Goal: Task Accomplishment & Management: Use online tool/utility

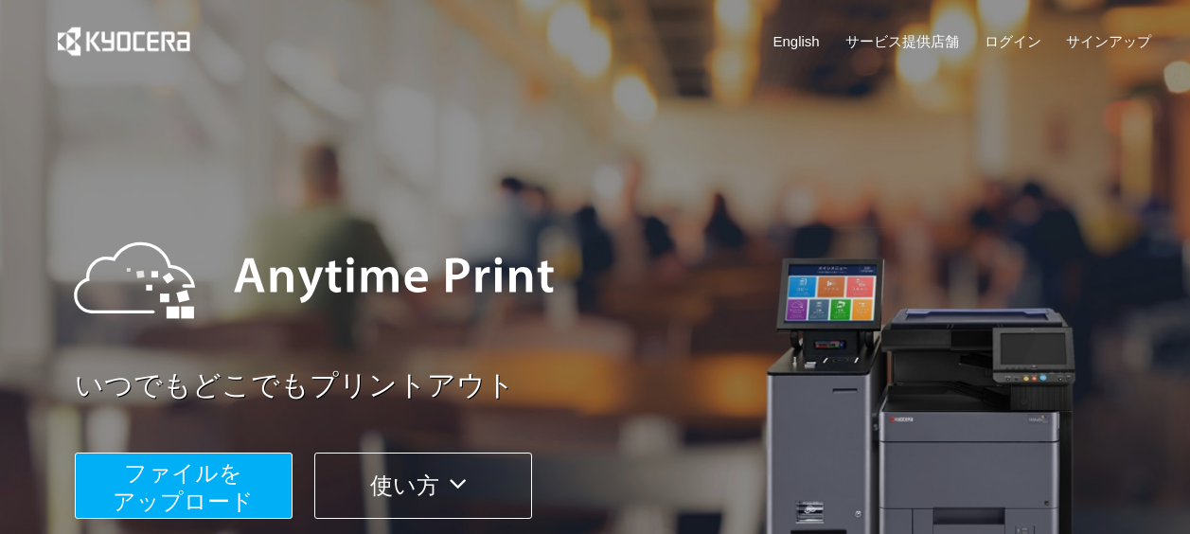
drag, startPoint x: 731, startPoint y: 0, endPoint x: 449, endPoint y: 180, distance: 334.7
click at [449, 179] on div "いつでもどこでもプリントアウト ファイルを ​​アップロード 使い方" at bounding box center [595, 357] width 1136 height 530
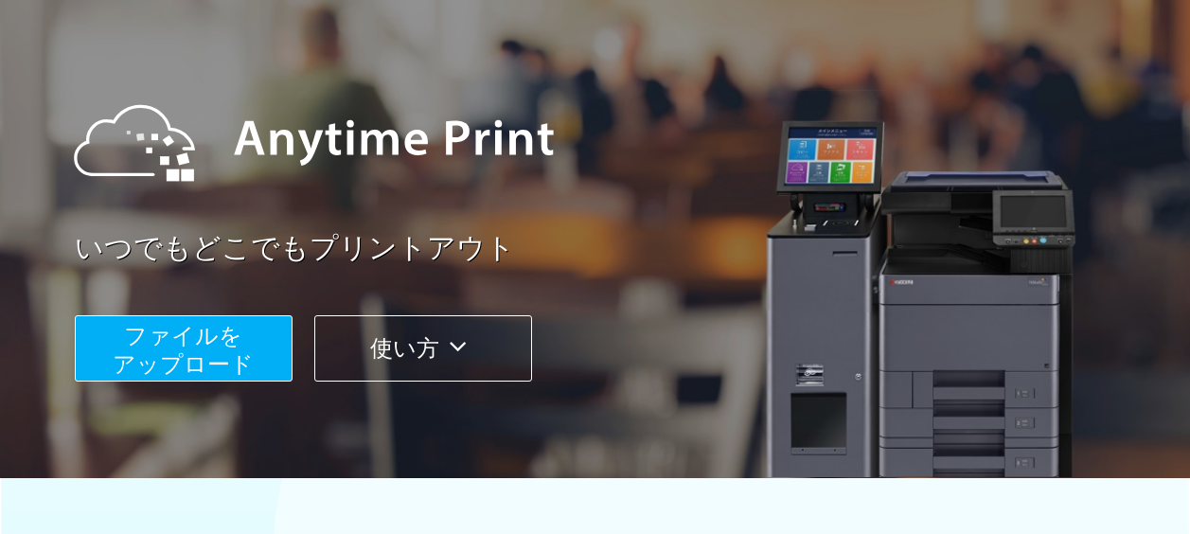
scroll to position [284, 0]
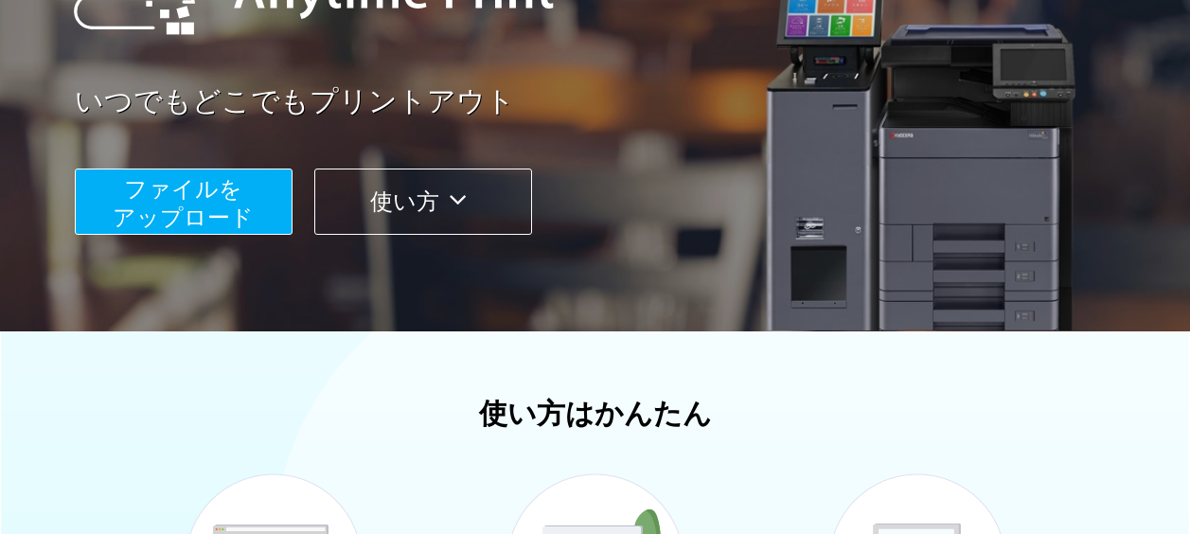
click at [209, 211] on span "ファイルを ​​アップロード" at bounding box center [183, 203] width 141 height 54
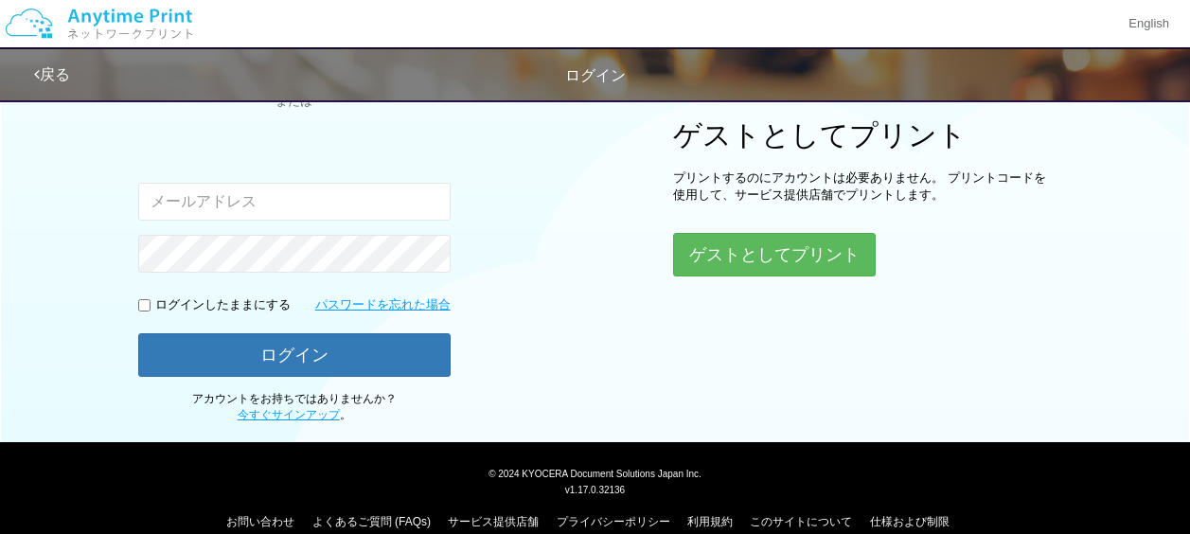
type input "[EMAIL_ADDRESS][DOMAIN_NAME]"
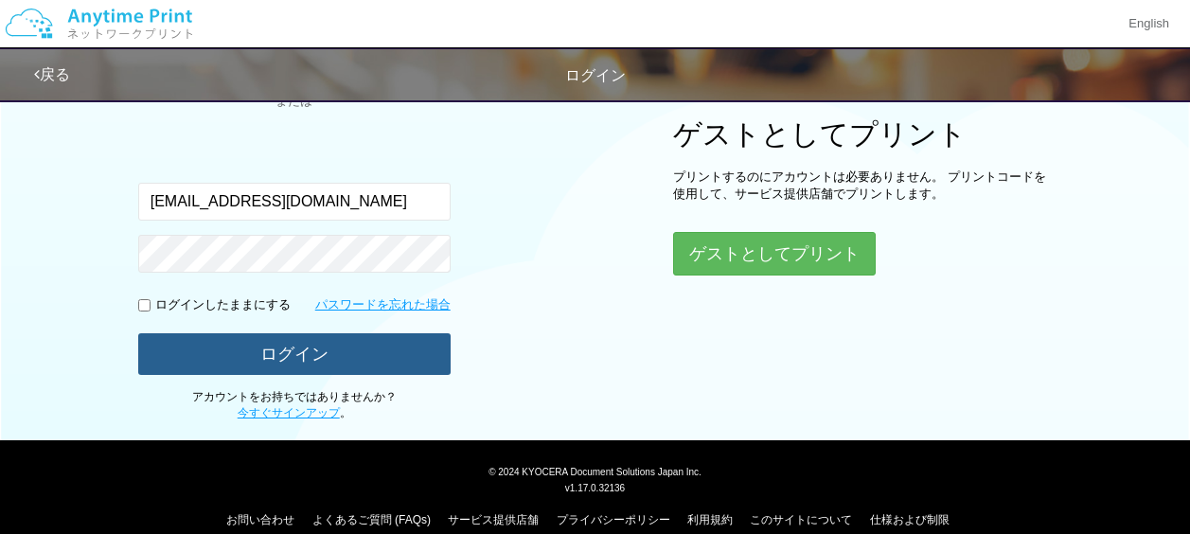
click at [291, 348] on button "ログイン" at bounding box center [294, 354] width 312 height 42
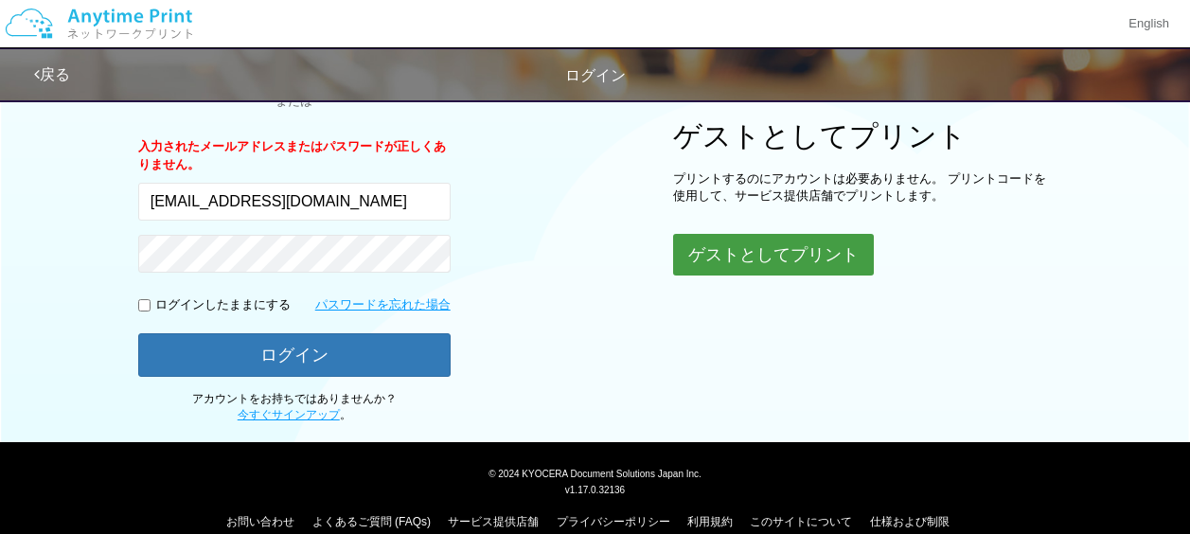
click at [760, 254] on button "ゲストとしてプリント" at bounding box center [773, 255] width 201 height 42
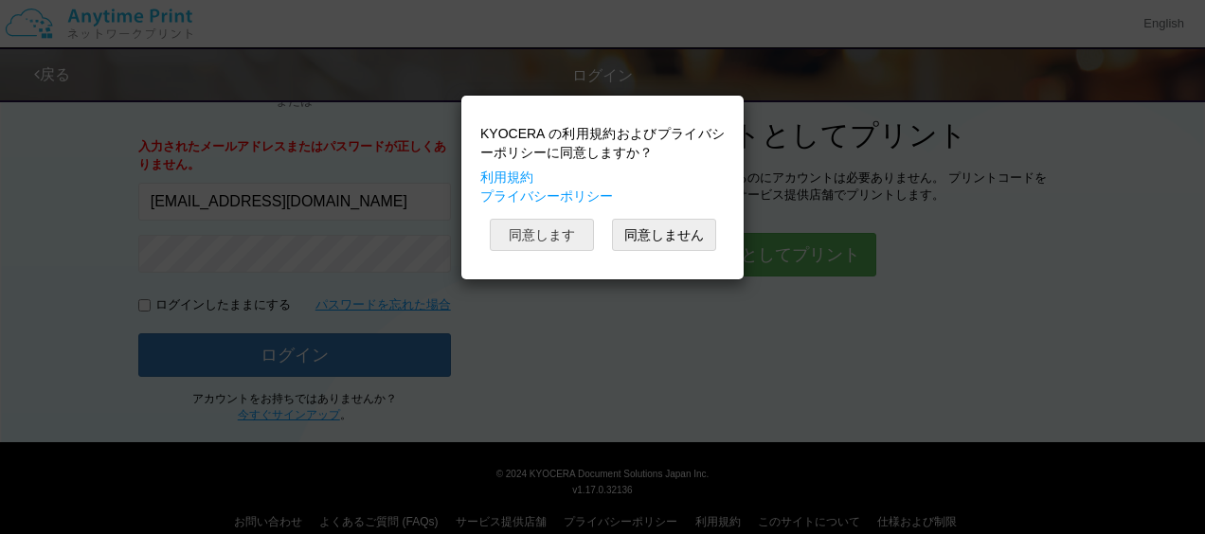
click at [552, 234] on button "同意します" at bounding box center [542, 235] width 104 height 32
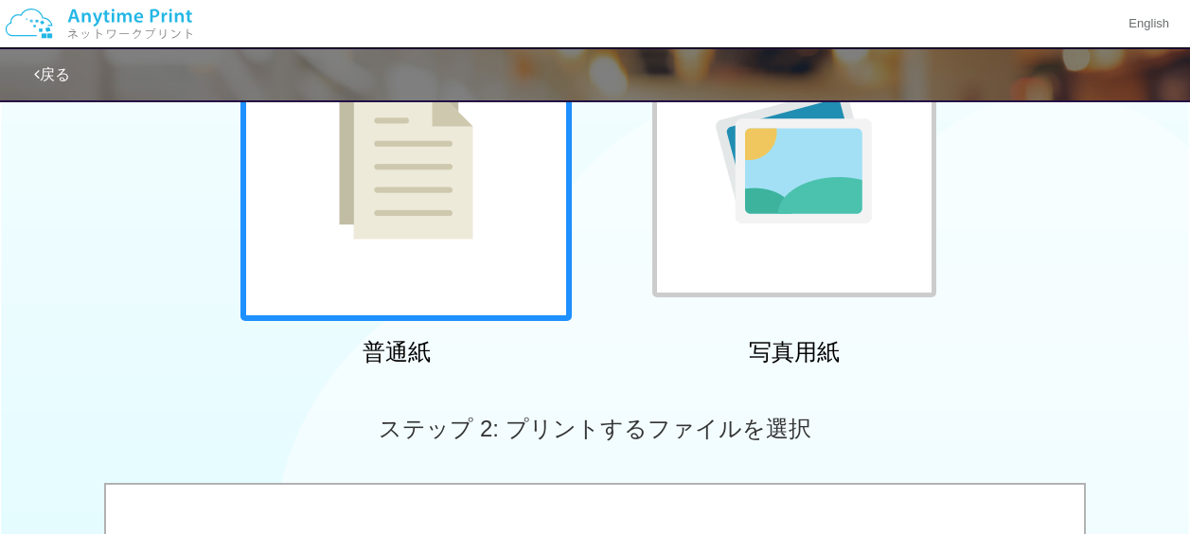
click at [525, 219] on div at bounding box center [406, 155] width 331 height 331
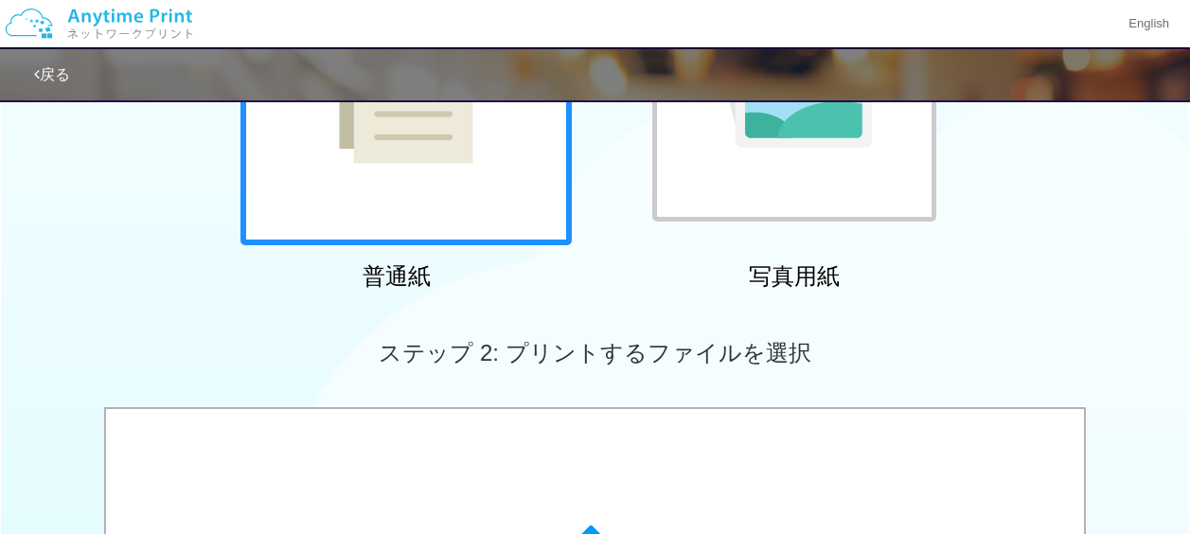
scroll to position [615, 0]
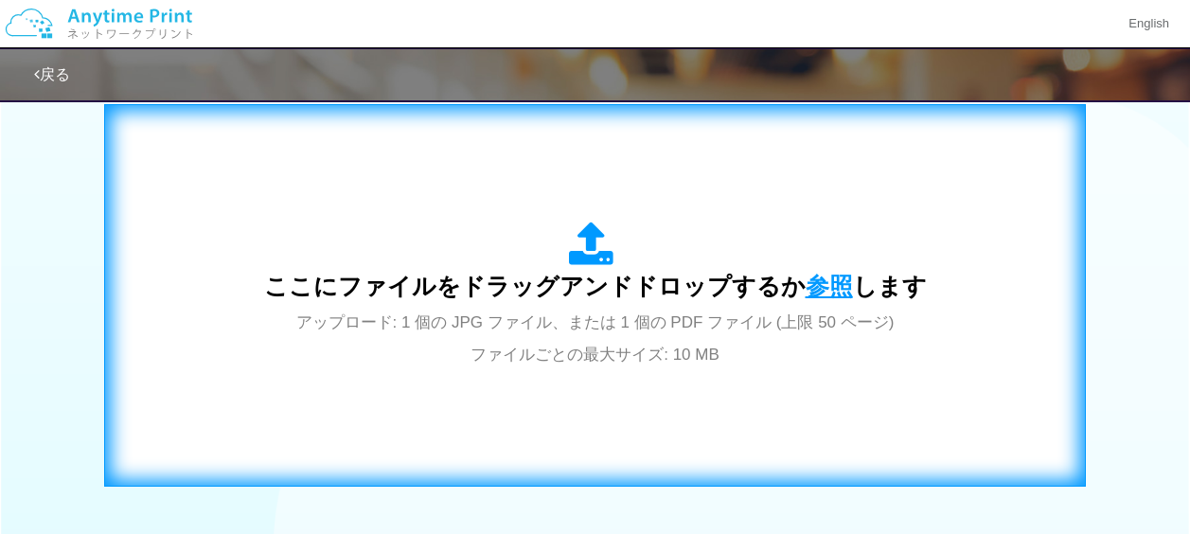
click at [816, 278] on span "参照" at bounding box center [829, 286] width 47 height 27
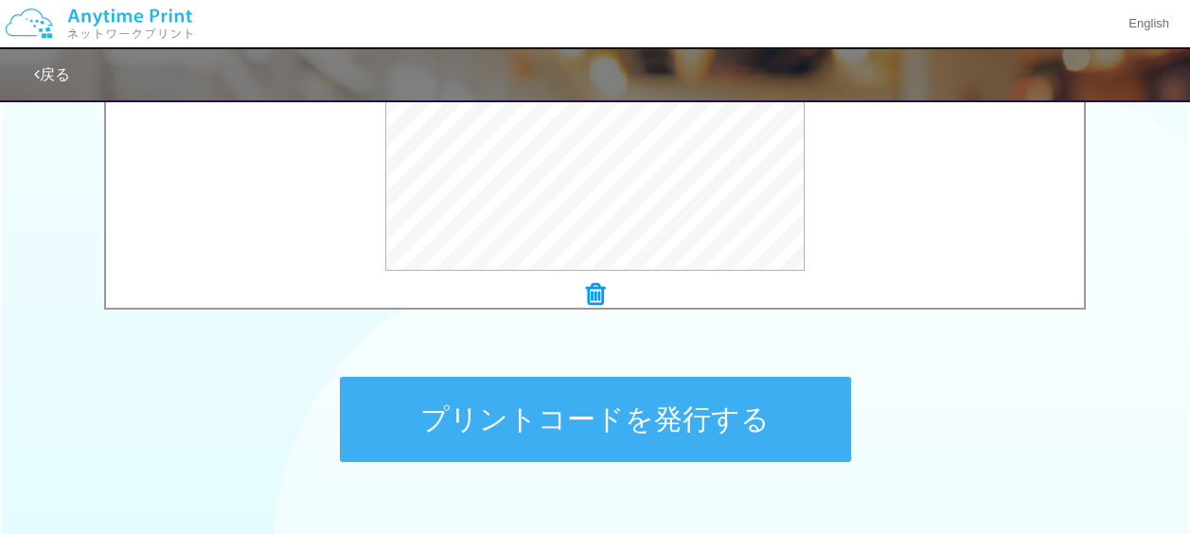
scroll to position [906, 0]
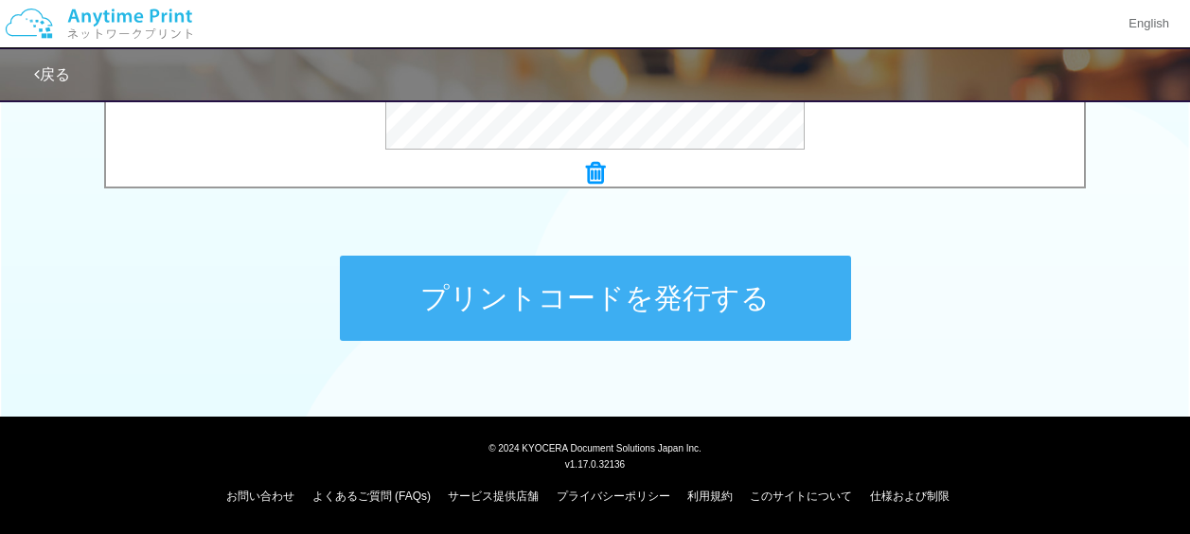
click at [656, 312] on button "プリントコードを発行する" at bounding box center [595, 298] width 511 height 85
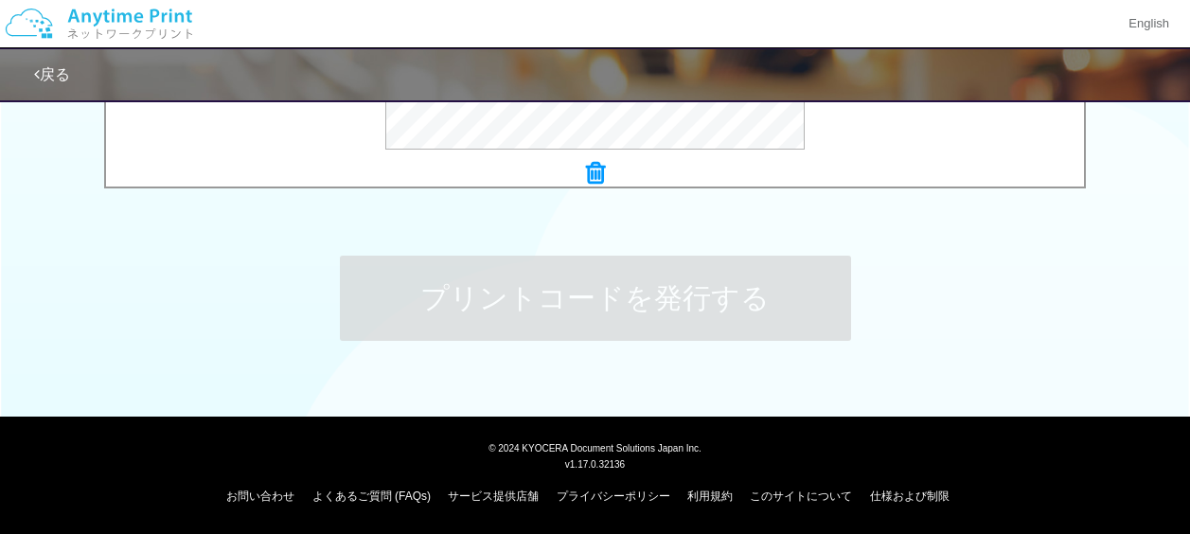
scroll to position [0, 0]
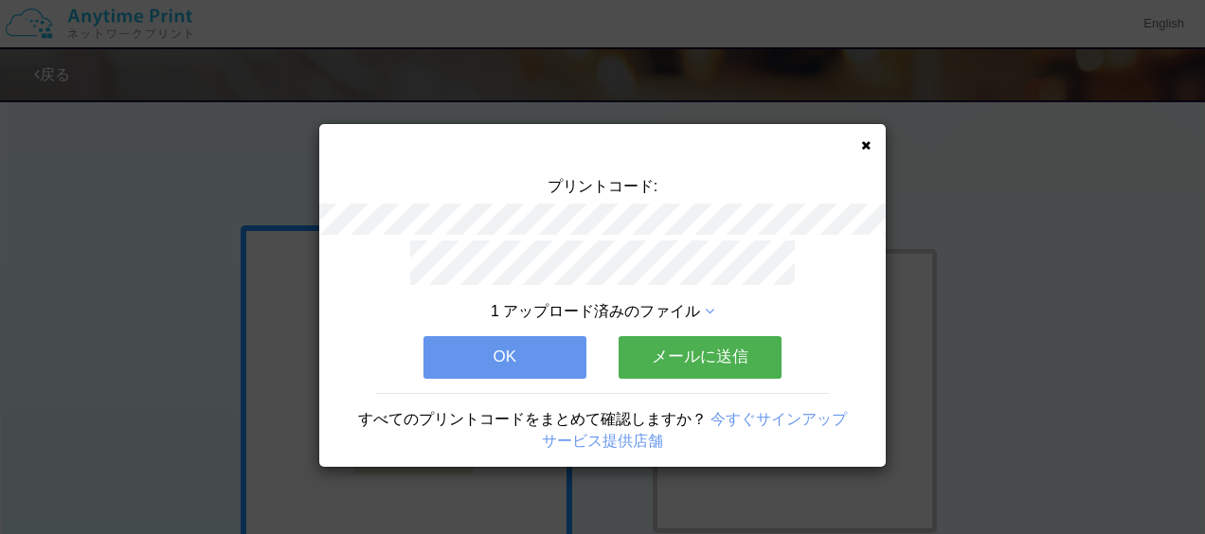
click at [562, 350] on button "OK" at bounding box center [504, 357] width 163 height 42
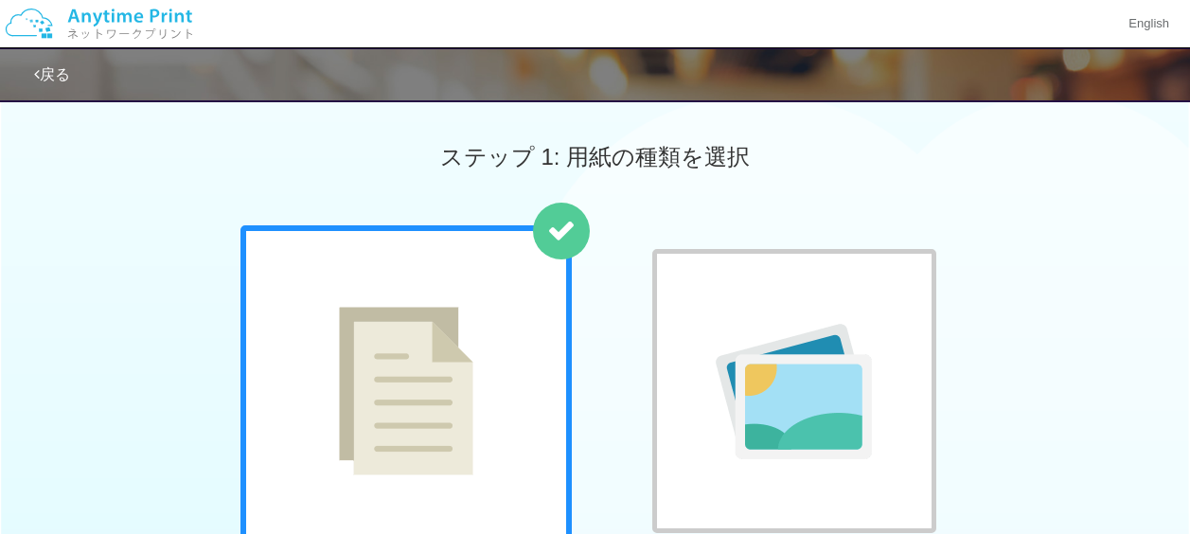
click at [60, 69] on link "戻る" at bounding box center [52, 74] width 36 height 16
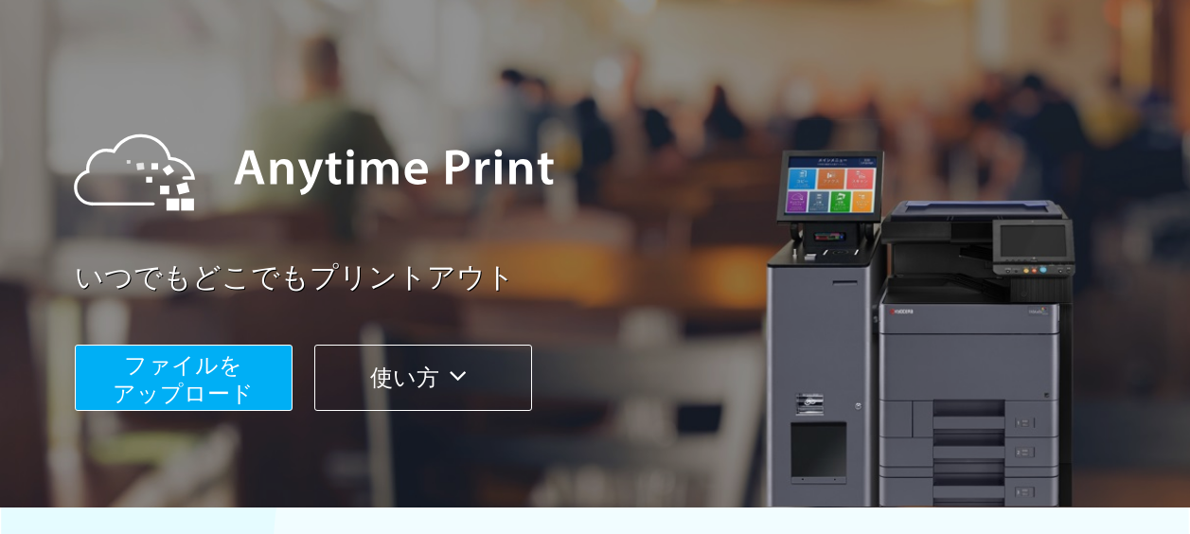
scroll to position [69, 0]
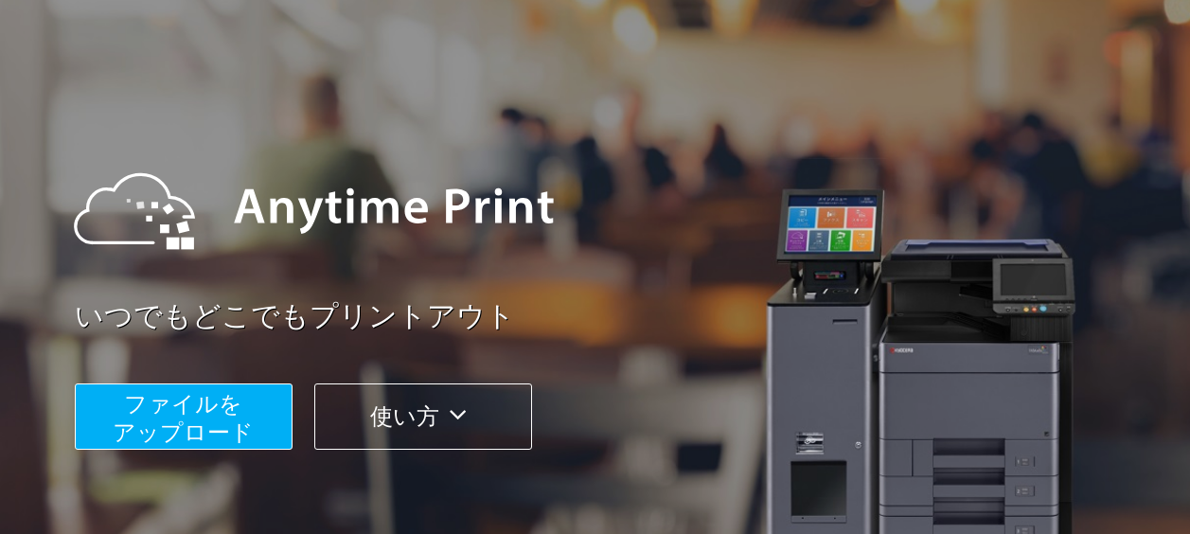
click at [211, 398] on span "ファイルを ​​アップロード" at bounding box center [183, 418] width 141 height 54
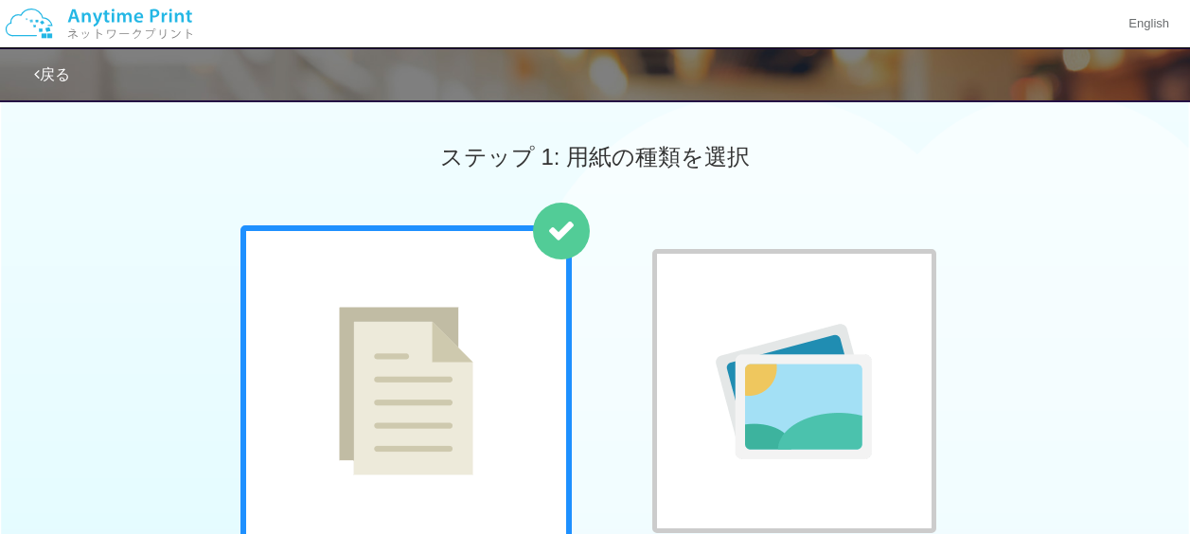
scroll to position [69, 0]
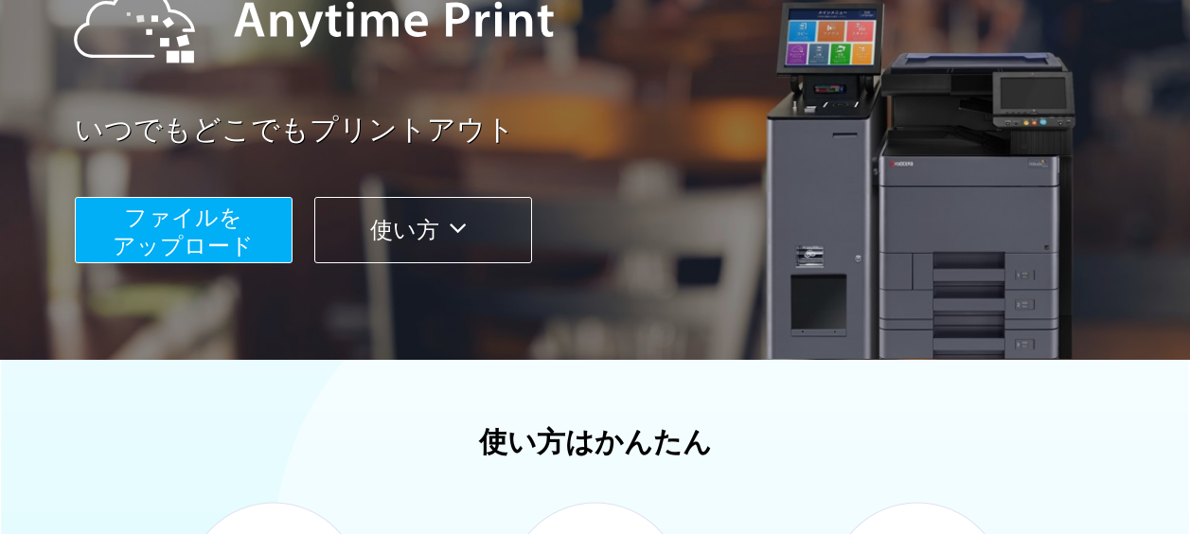
scroll to position [284, 0]
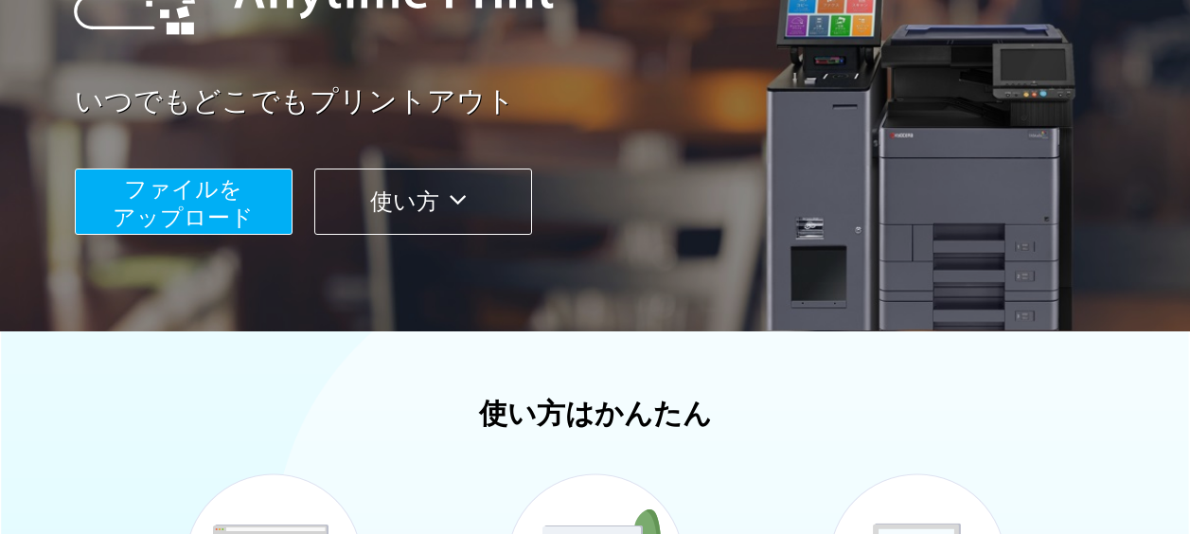
click at [255, 206] on button "ファイルを ​​アップロード" at bounding box center [184, 202] width 218 height 66
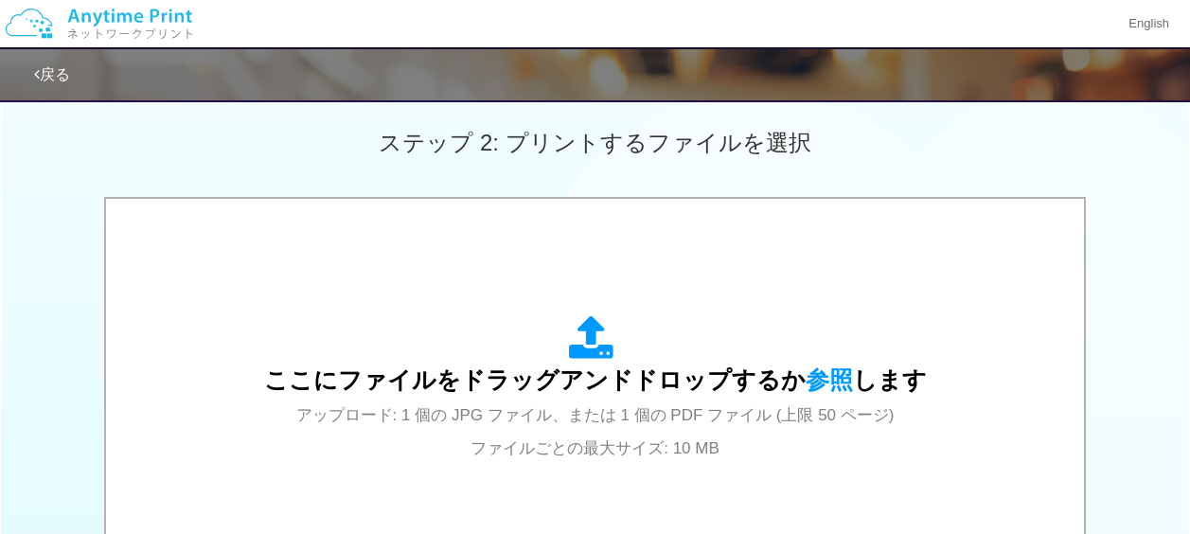
click at [70, 66] on link "戻る" at bounding box center [52, 74] width 36 height 16
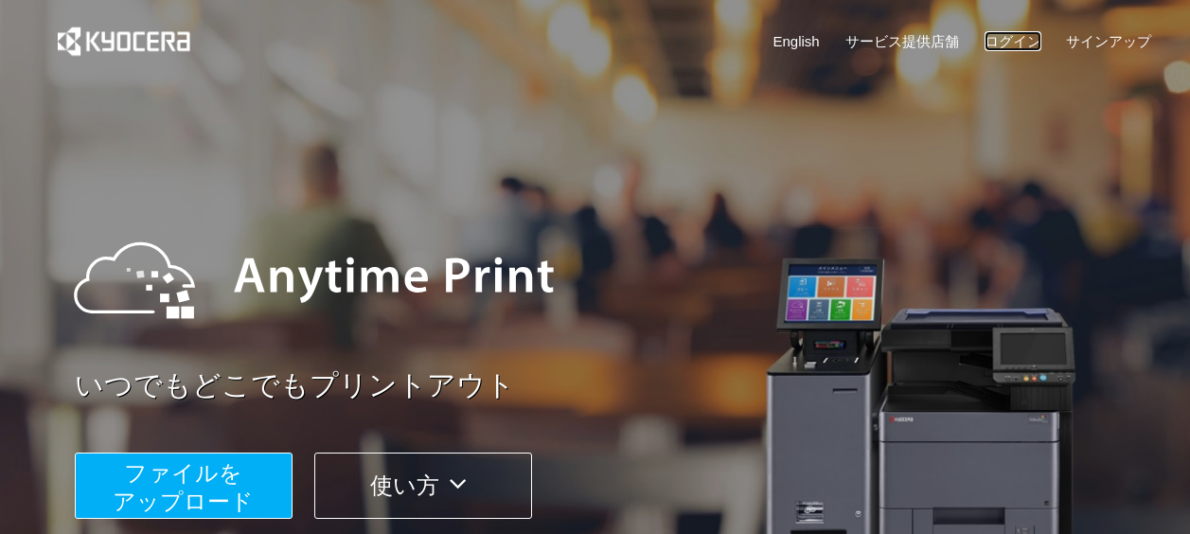
click at [1026, 39] on link "ログイン" at bounding box center [1013, 41] width 57 height 20
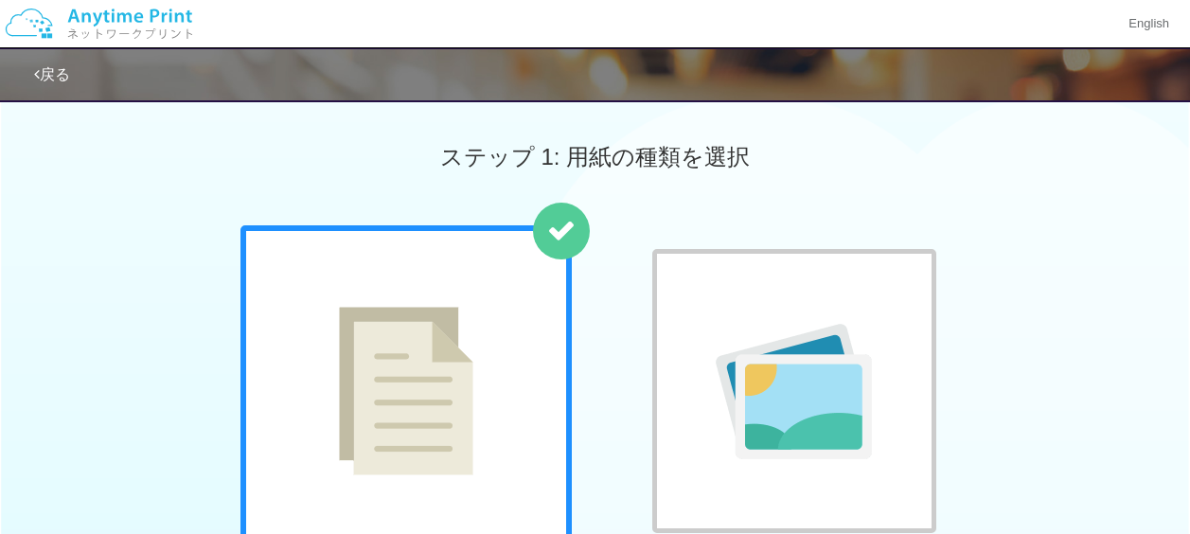
click at [67, 73] on link "戻る" at bounding box center [52, 74] width 36 height 16
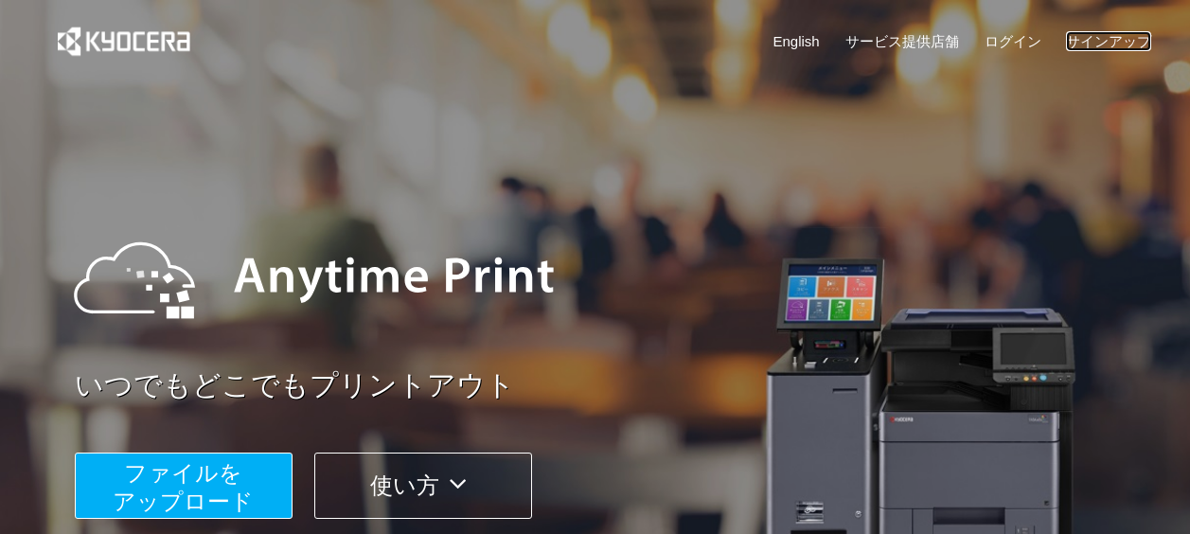
click at [1089, 34] on link "サインアップ" at bounding box center [1108, 41] width 85 height 20
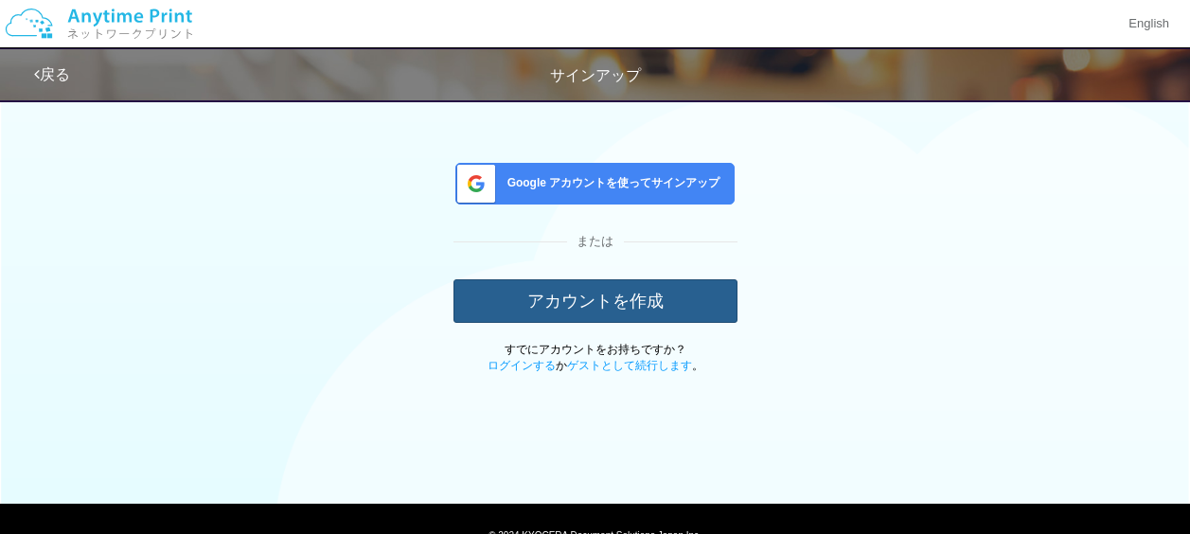
scroll to position [27, 0]
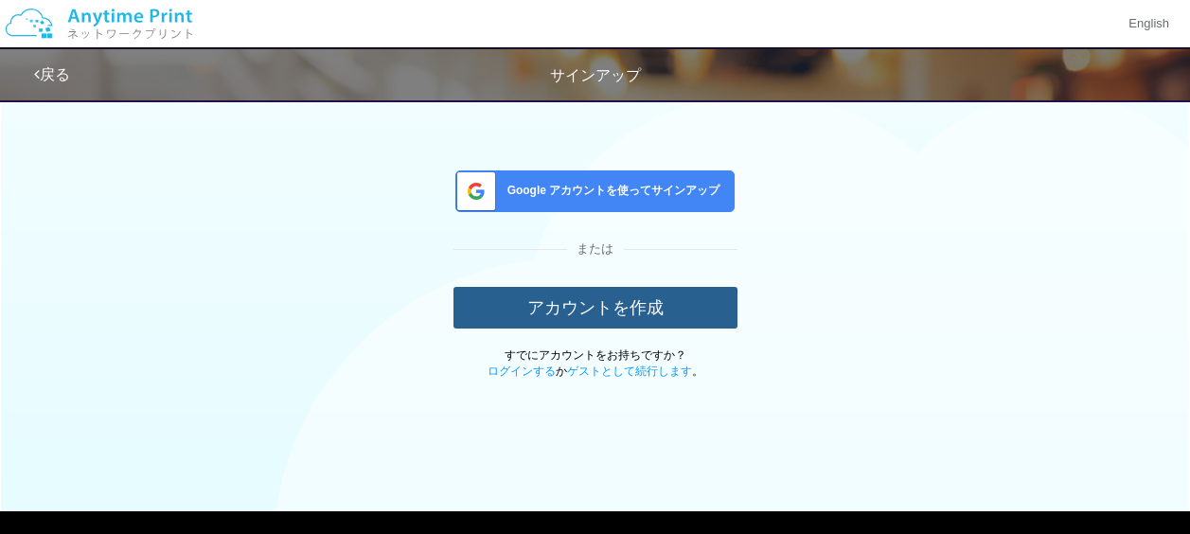
click at [579, 311] on button "アカウントを作成" at bounding box center [596, 308] width 284 height 42
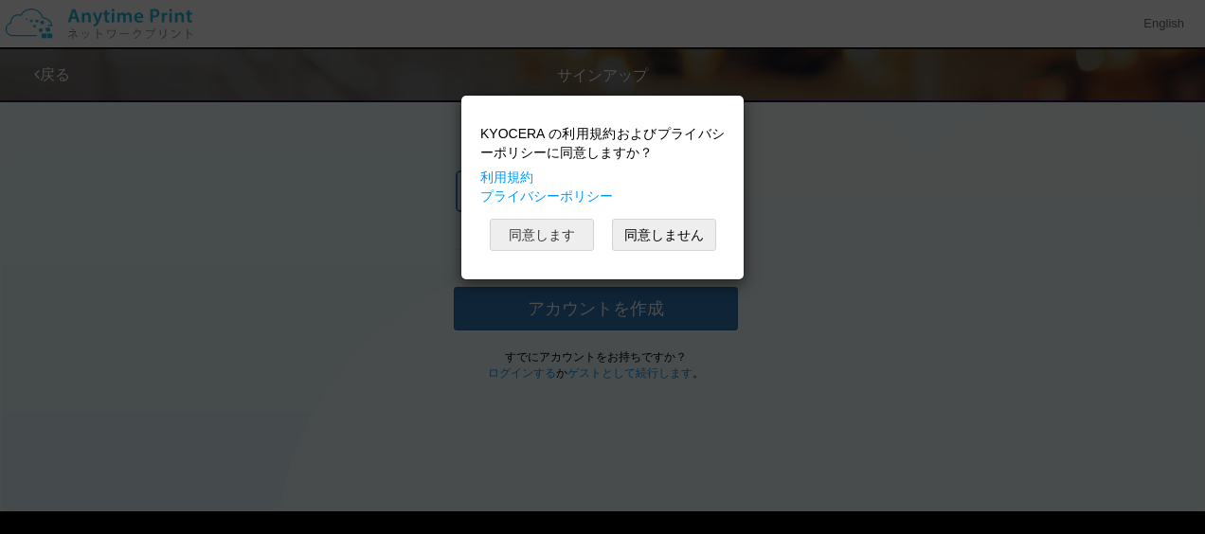
click at [548, 231] on button "同意します" at bounding box center [542, 235] width 104 height 32
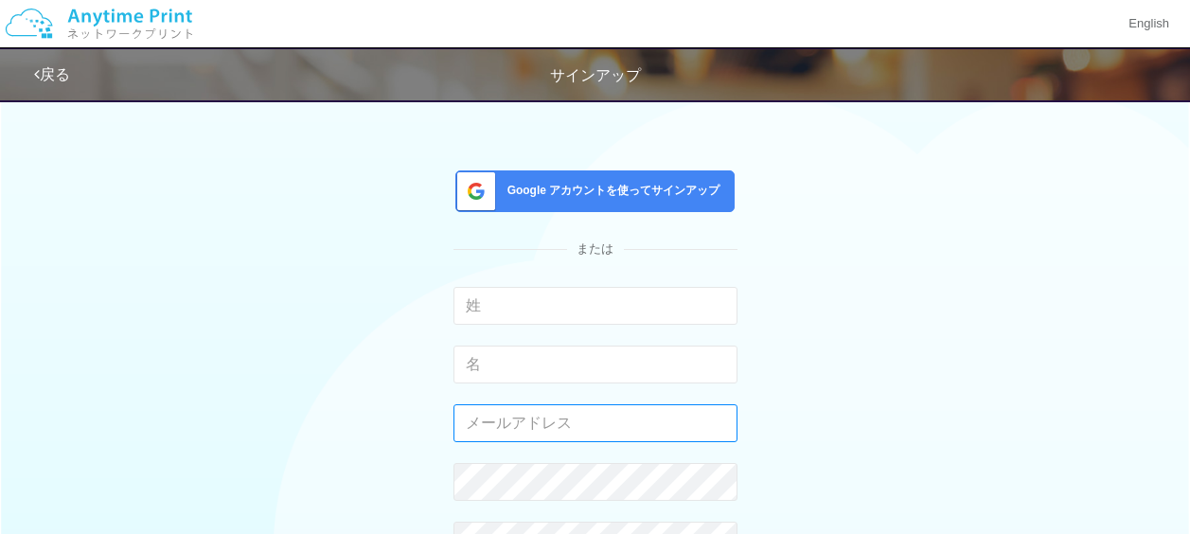
type input "[EMAIL_ADDRESS][DOMAIN_NAME]"
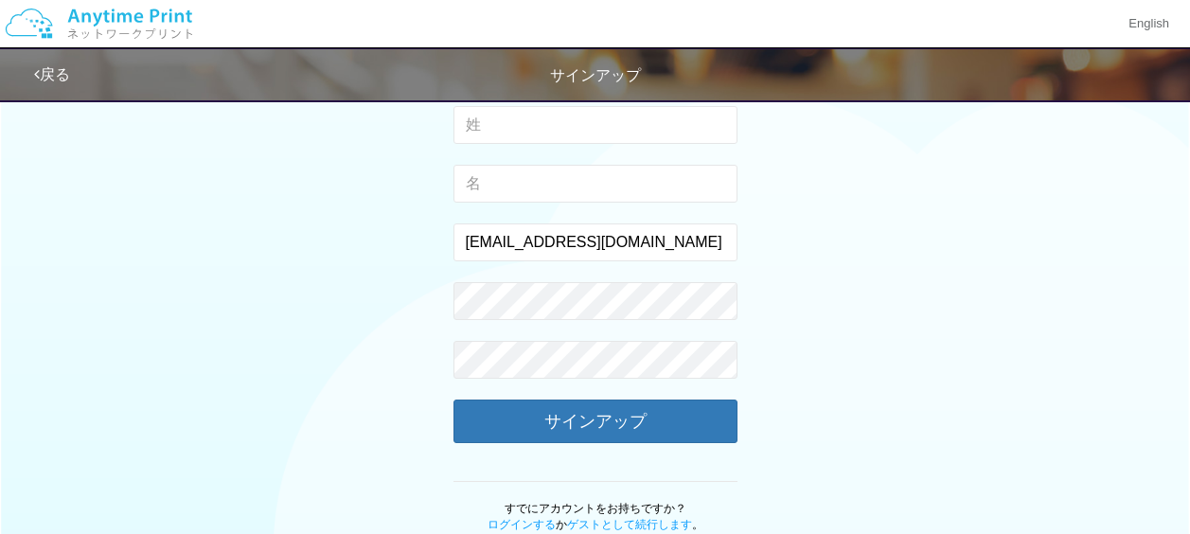
scroll to position [216, 0]
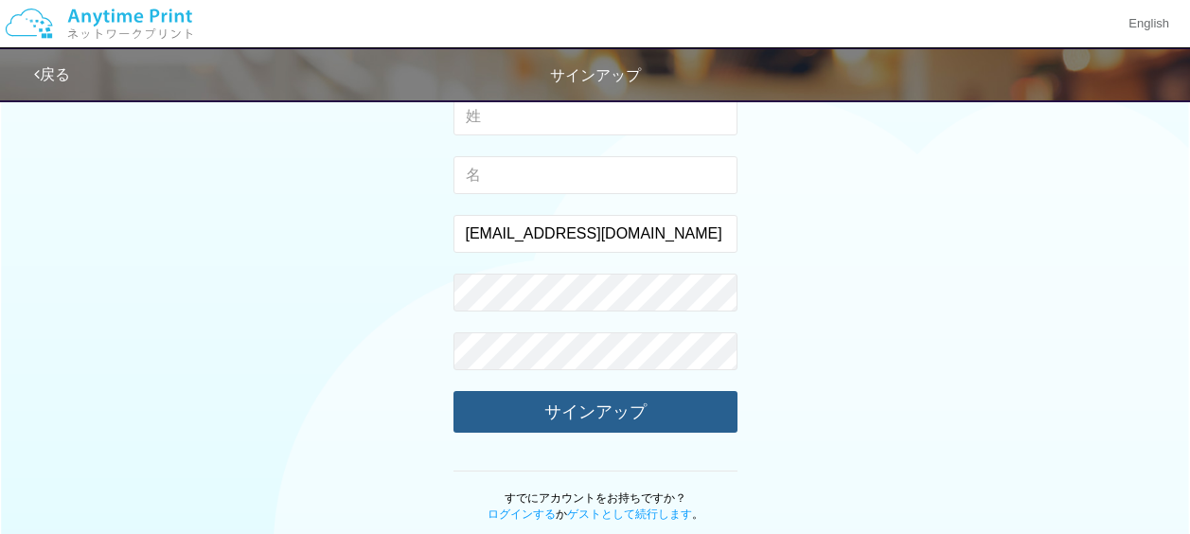
click at [574, 411] on button "サインアップ" at bounding box center [596, 412] width 284 height 42
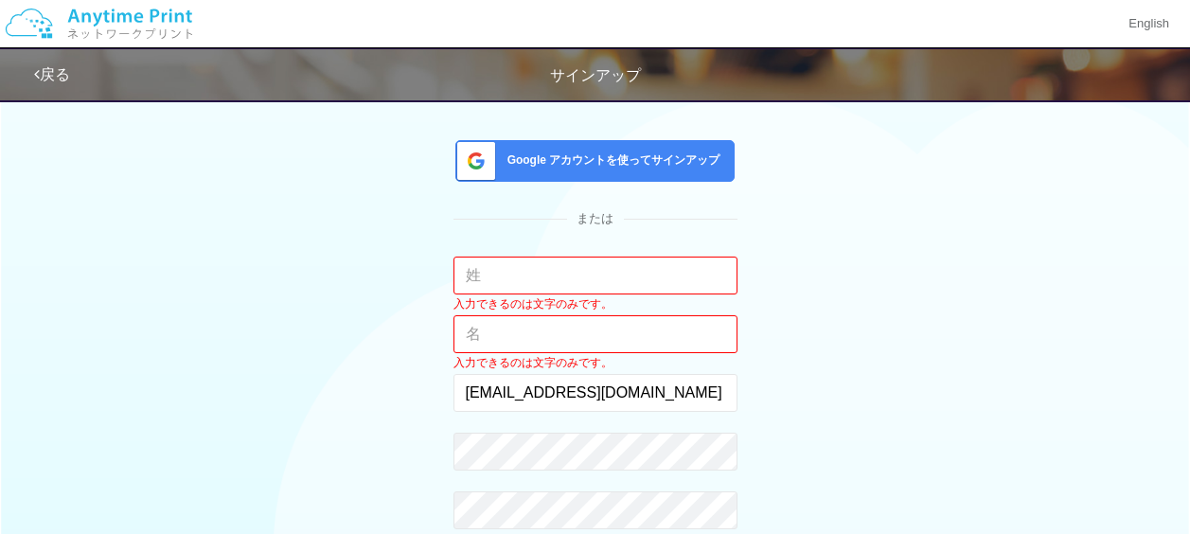
scroll to position [27, 0]
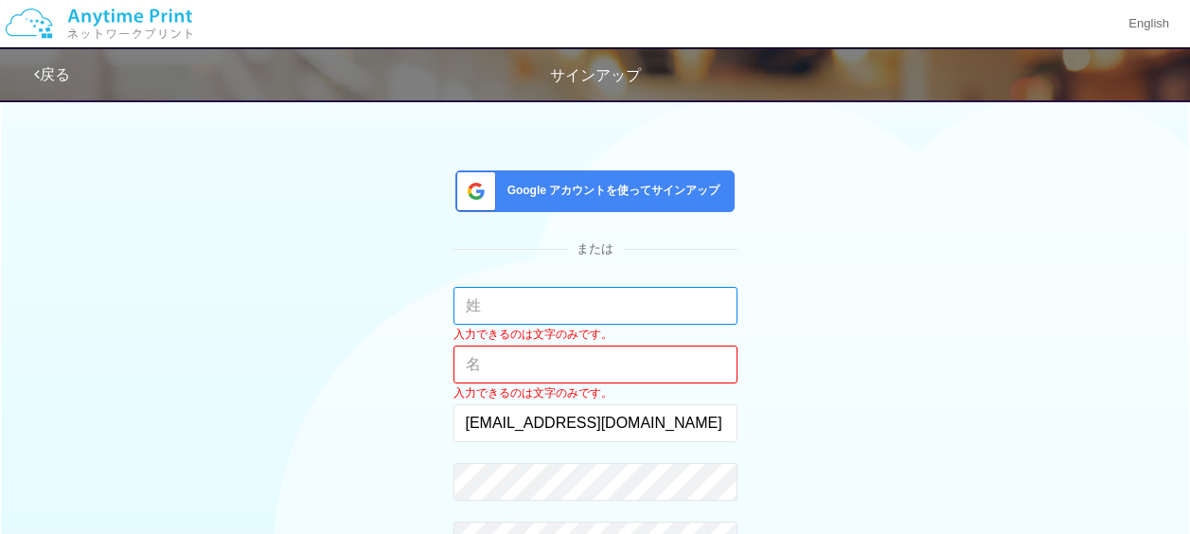
click at [576, 308] on input "text" at bounding box center [596, 306] width 284 height 38
type input "[PERSON_NAME]"
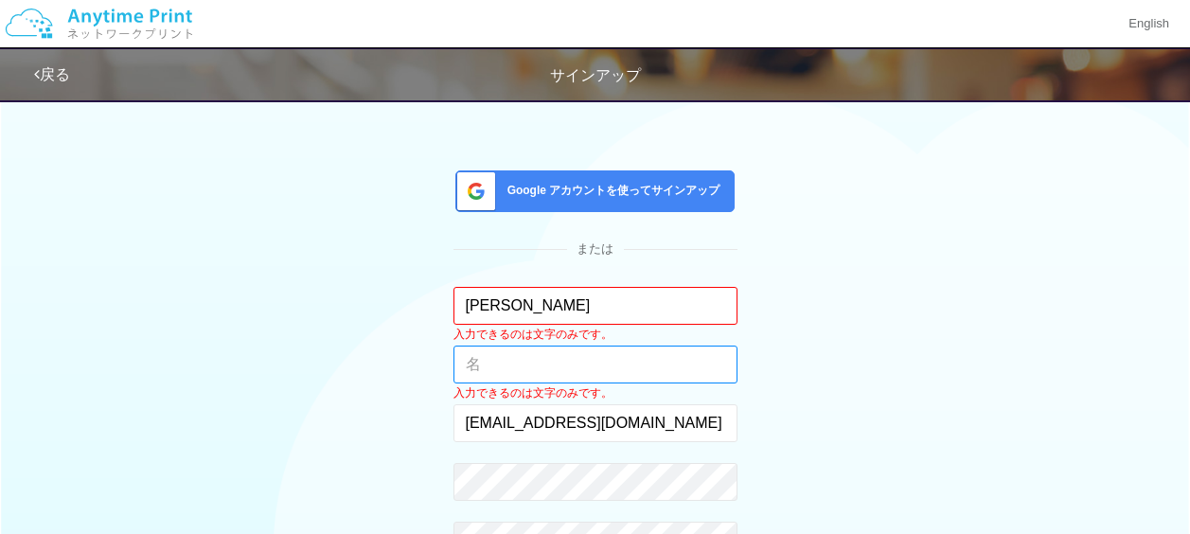
type input "[PERSON_NAME]"
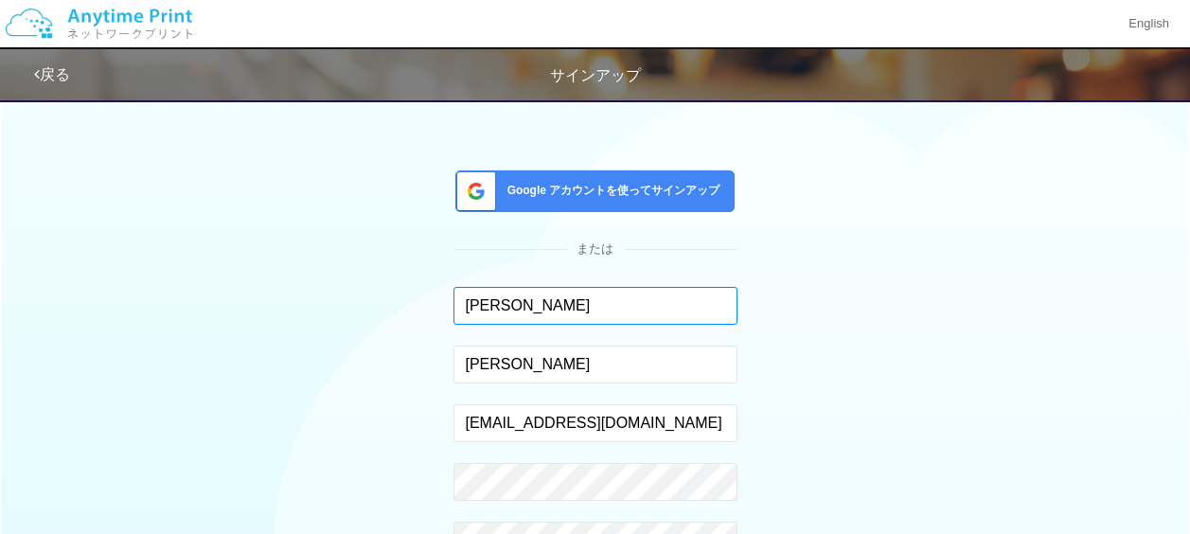
click at [535, 299] on input "[PERSON_NAME]" at bounding box center [596, 306] width 284 height 38
click at [440, 229] on div "Google アカウントを使ってサインアップ または [PERSON_NAME] 入力できるのは文字のみです。 [PERSON_NAME] 入力できるのは文字…" at bounding box center [596, 388] width 1108 height 652
click at [527, 297] on input "[PERSON_NAME]" at bounding box center [596, 306] width 284 height 38
type input "新"
click at [530, 297] on input "text" at bounding box center [596, 306] width 284 height 38
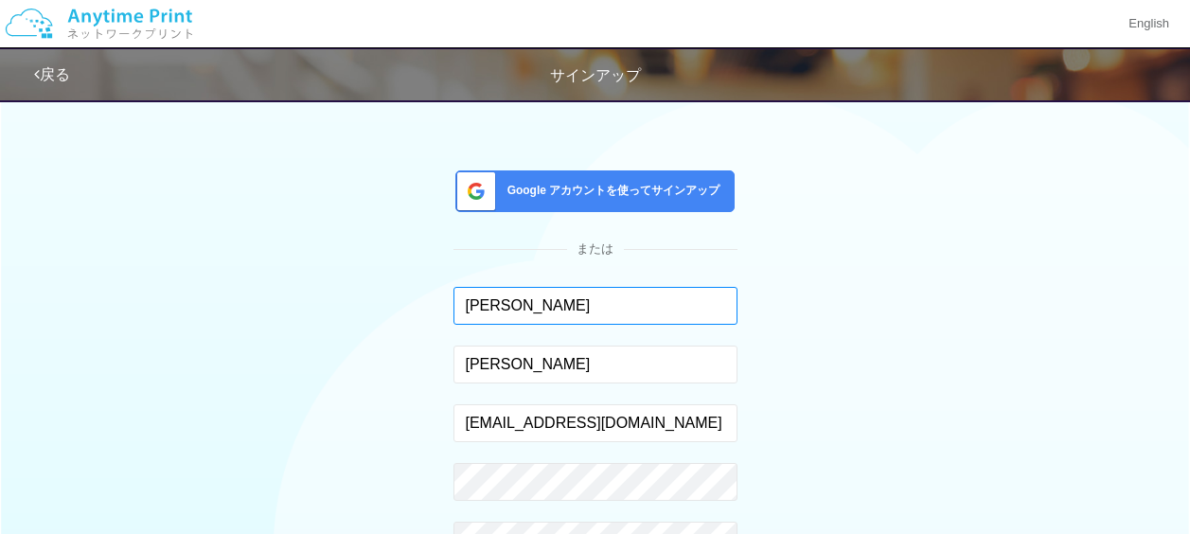
type input "新"
type input "o"
type input "[PERSON_NAME]"
click at [402, 358] on div "Google アカウントを使ってサインアップ または [PERSON_NAME] 入力できるのは文字のみです。 [PERSON_NAME] 入力できるのは文字…" at bounding box center [596, 388] width 1108 height 652
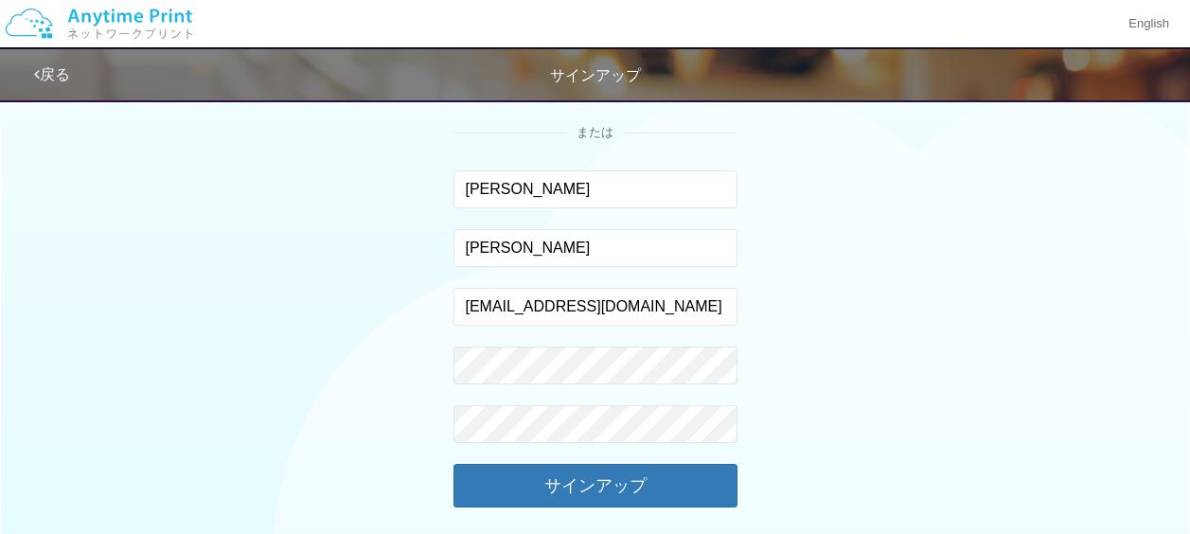
scroll to position [216, 0]
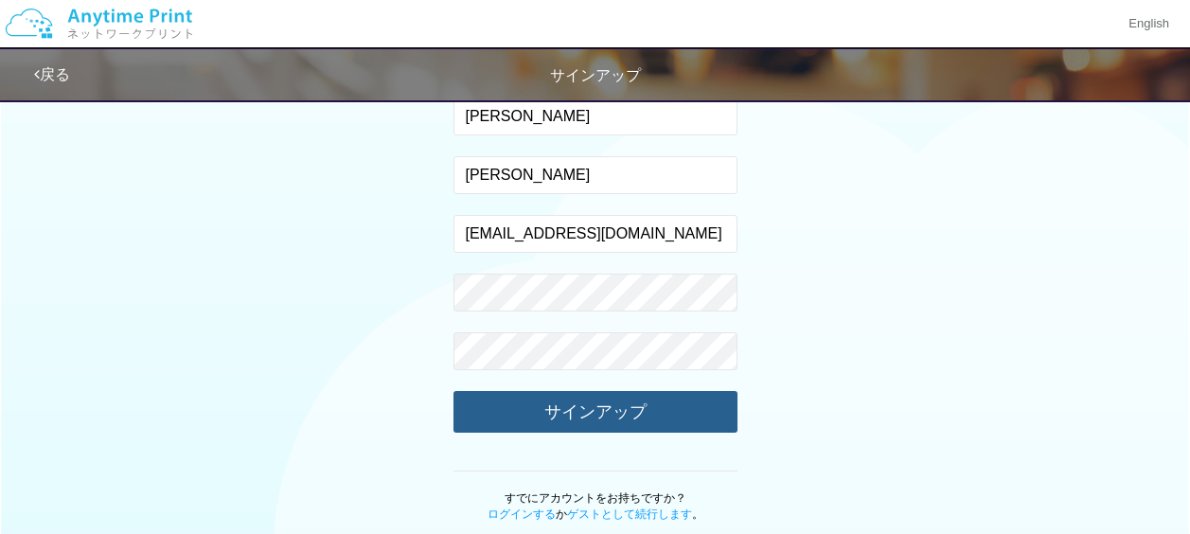
click at [602, 416] on button "サインアップ" at bounding box center [596, 412] width 284 height 42
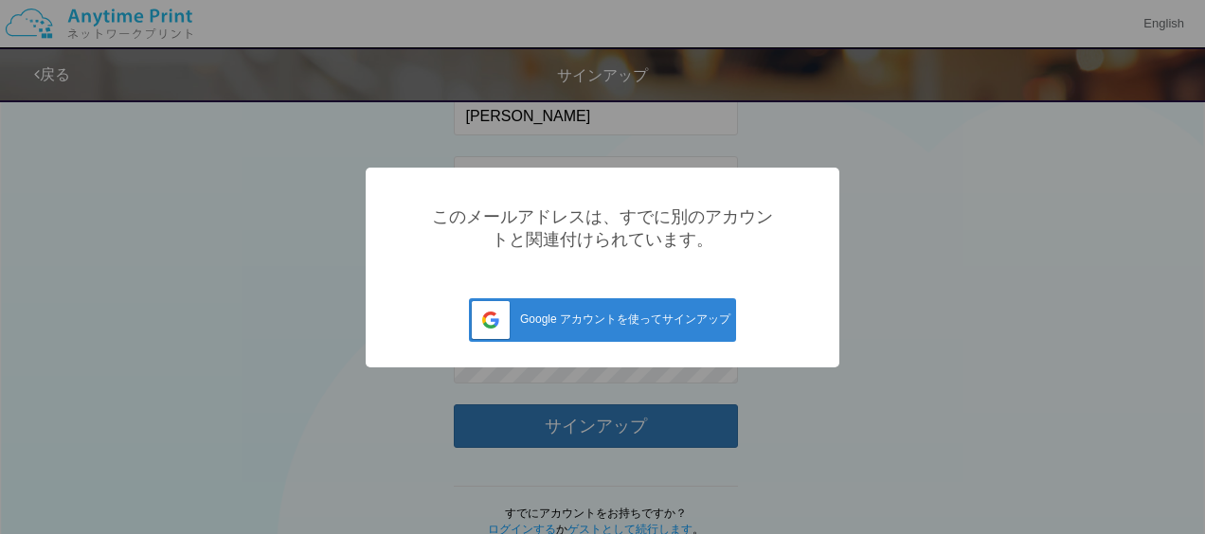
click at [931, 258] on div "? ! i このメールアドレスは、すでに別のアカウントと関連付けられています。 Google アカウントを使ってサインアップ Cancel ×" at bounding box center [602, 267] width 1205 height 534
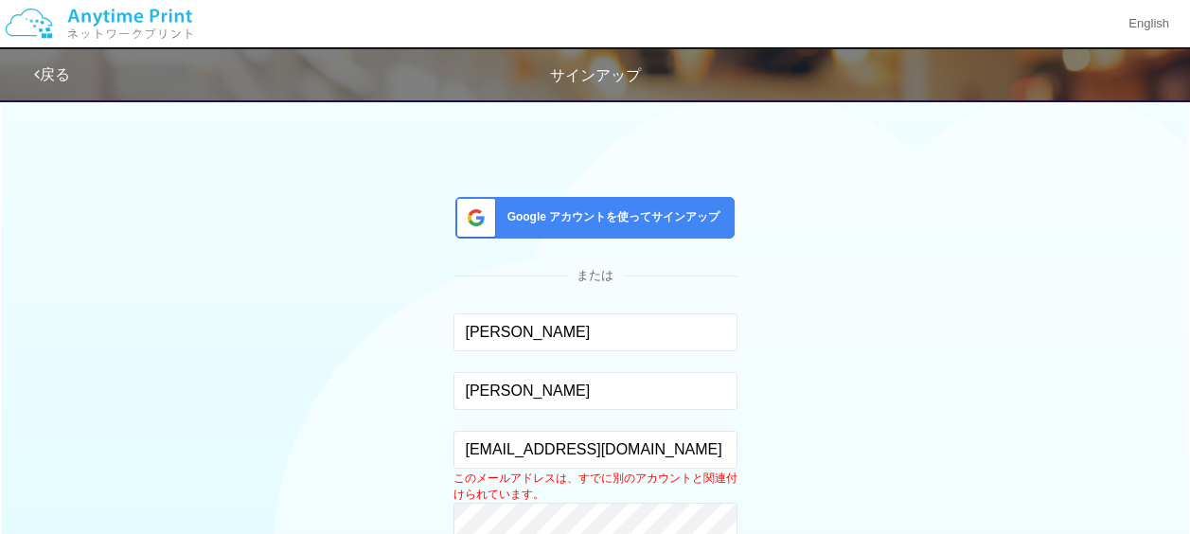
scroll to position [0, 0]
click at [45, 59] on div "戻る サインアップ" at bounding box center [602, 74] width 1136 height 51
click at [51, 70] on link "戻る" at bounding box center [52, 74] width 36 height 16
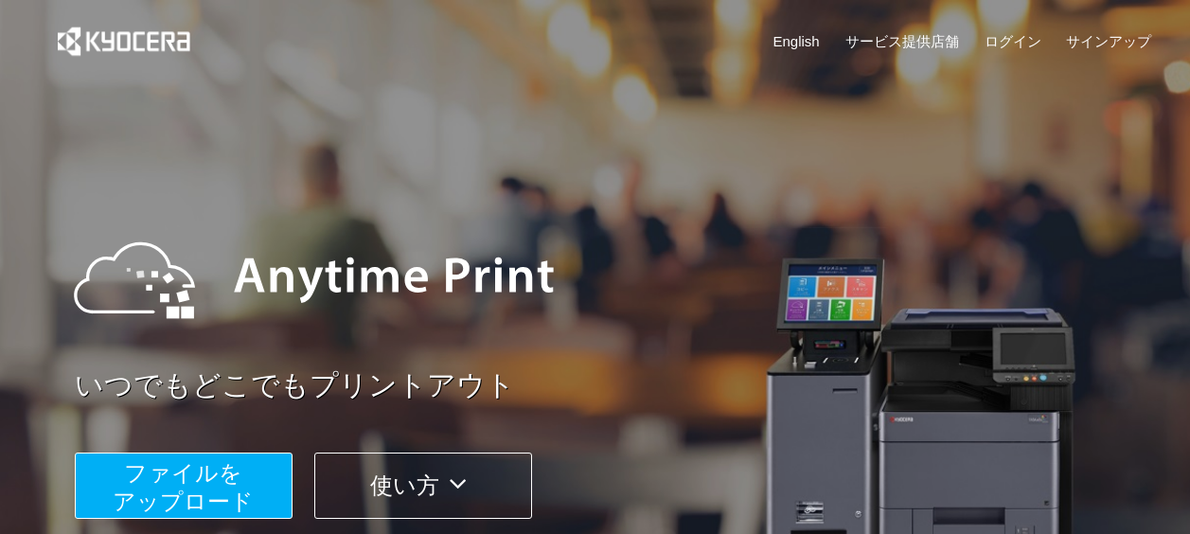
click at [1006, 25] on div "English サービス提供店舗 ログイン サインアップ" at bounding box center [596, 46] width 1114 height 92
click at [1000, 34] on link "ログイン" at bounding box center [1013, 41] width 57 height 20
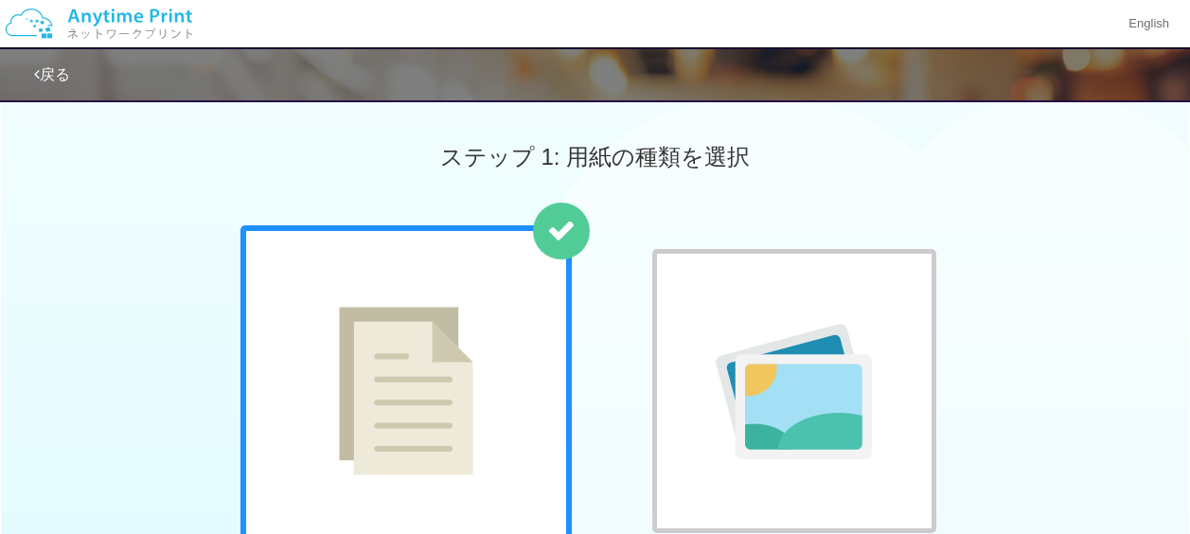
click at [151, 30] on img at bounding box center [99, 24] width 202 height 66
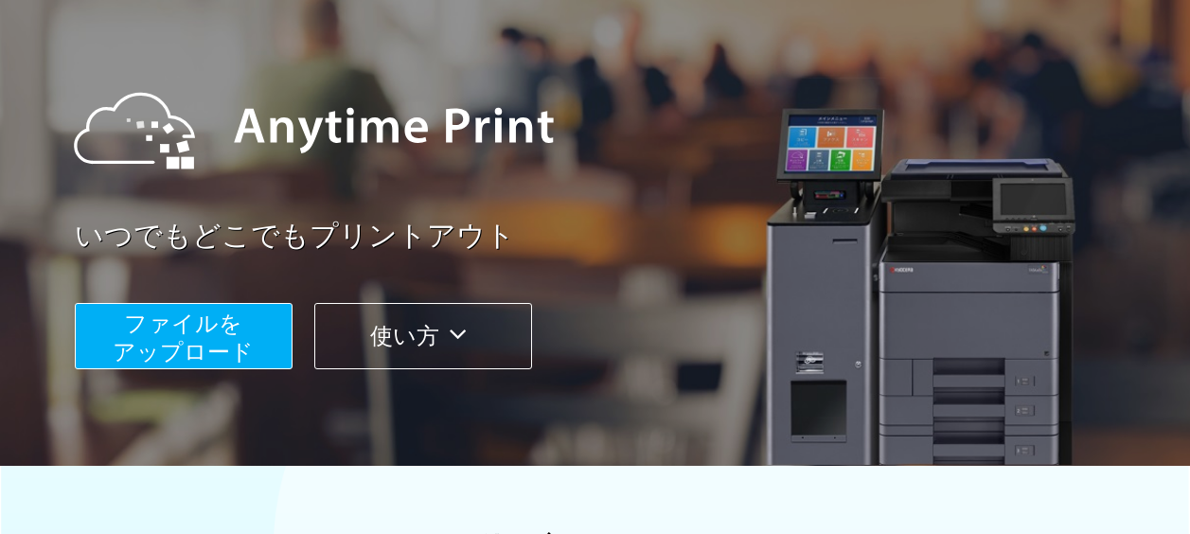
scroll to position [189, 0]
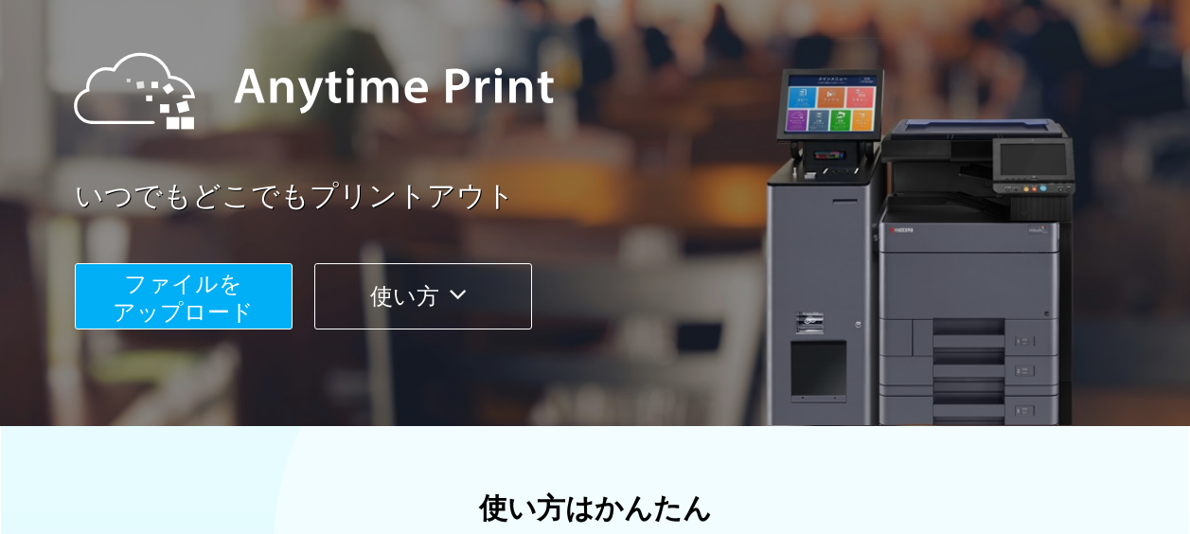
click at [428, 316] on button "使い方" at bounding box center [423, 296] width 218 height 66
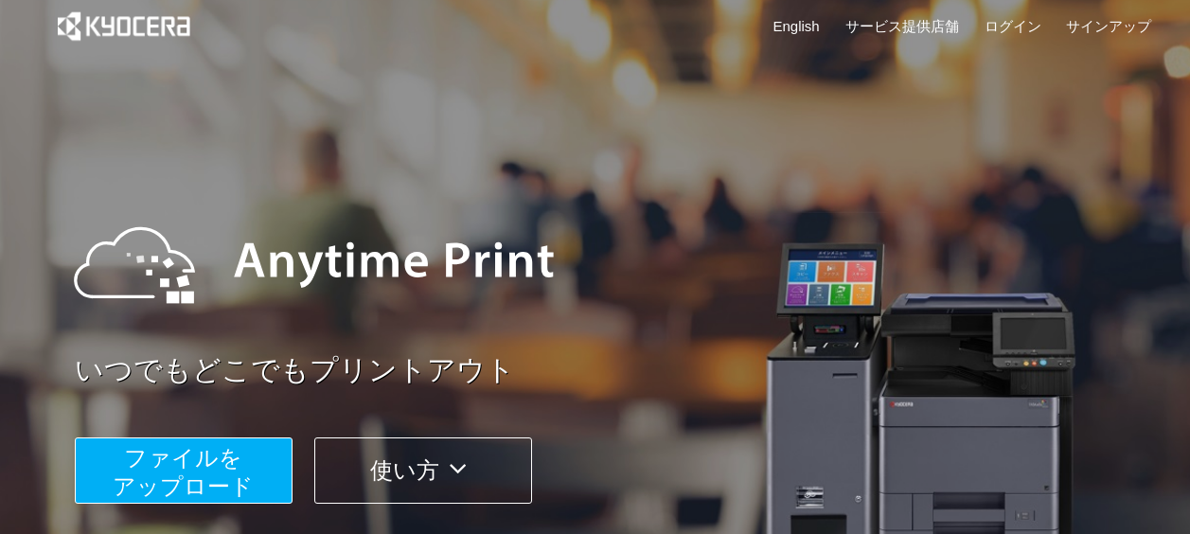
scroll to position [0, 0]
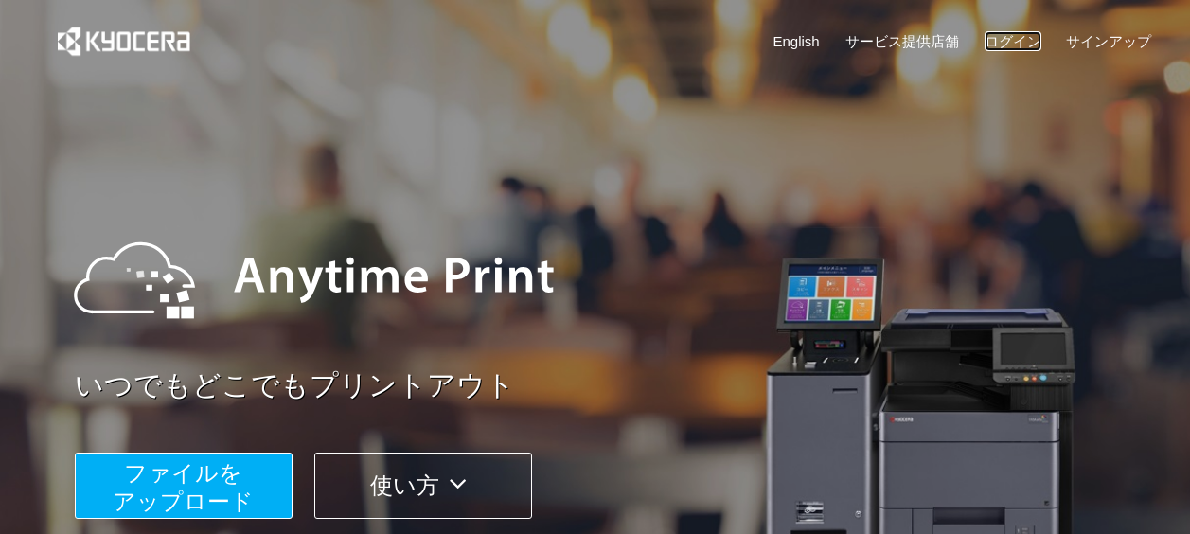
click at [999, 32] on link "ログイン" at bounding box center [1013, 41] width 57 height 20
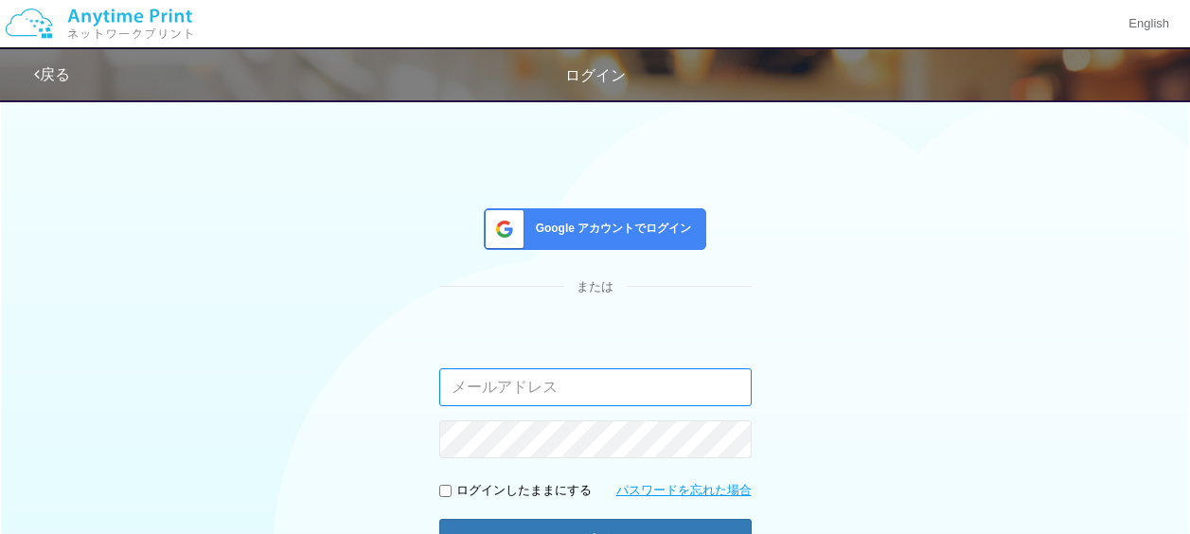
type input "[EMAIL_ADDRESS][DOMAIN_NAME]"
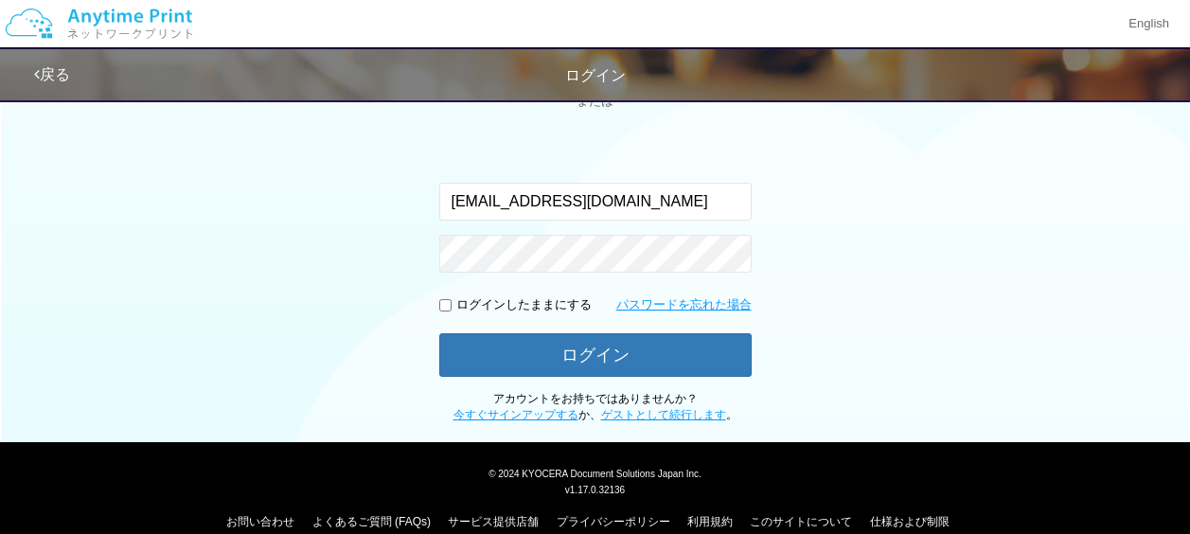
scroll to position [211, 0]
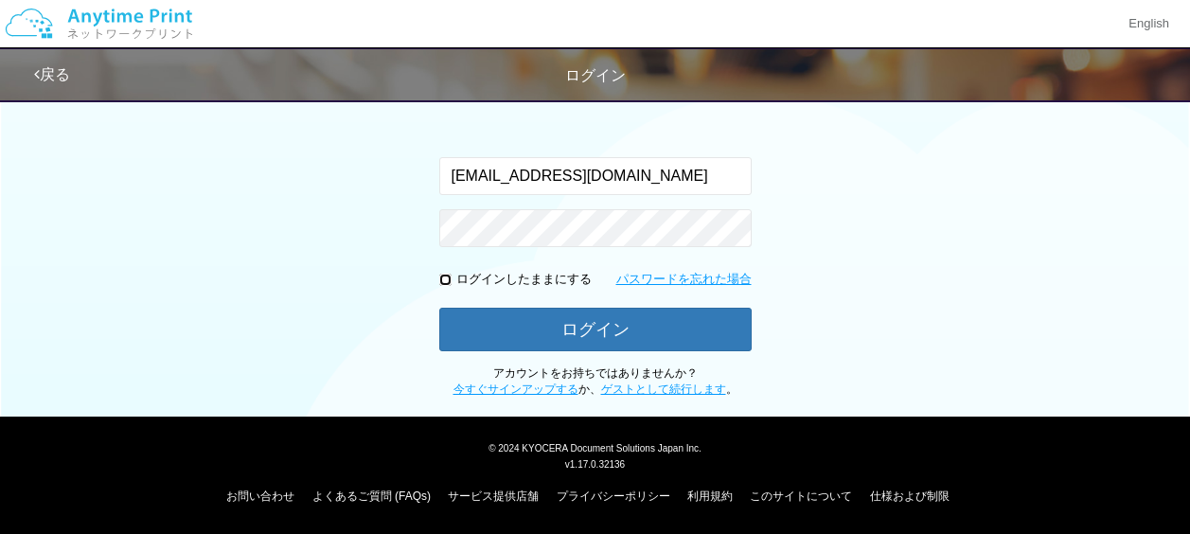
click at [446, 283] on input "checkbox" at bounding box center [445, 280] width 12 height 12
checkbox input "true"
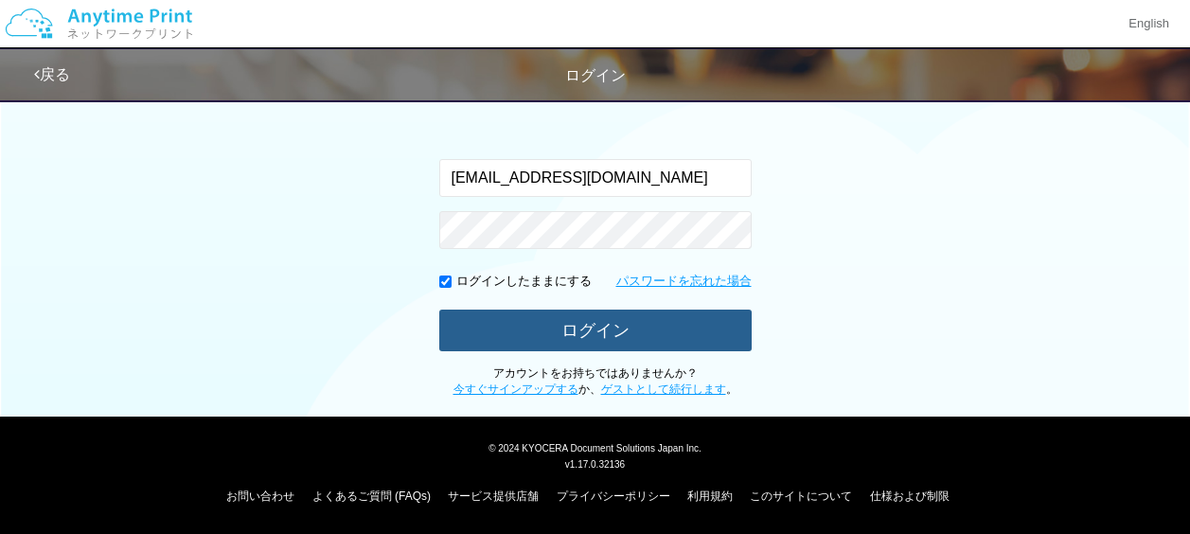
scroll to position [209, 0]
click at [573, 326] on button "ログイン" at bounding box center [595, 331] width 312 height 42
click at [569, 332] on button "ログイン" at bounding box center [595, 331] width 312 height 42
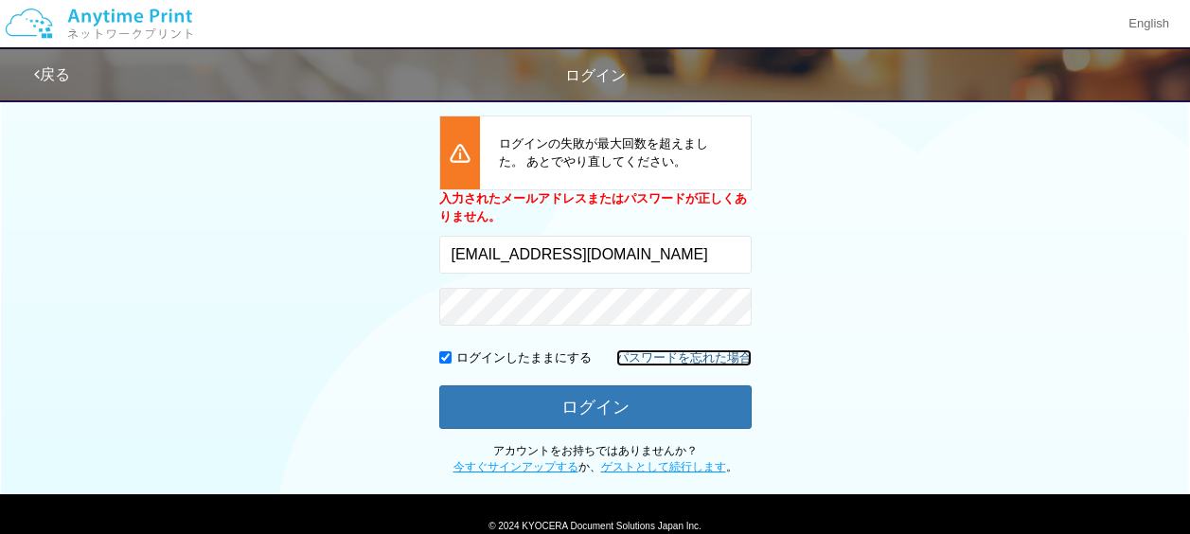
click at [669, 355] on link "パスワードを忘れた場合" at bounding box center [683, 358] width 135 height 18
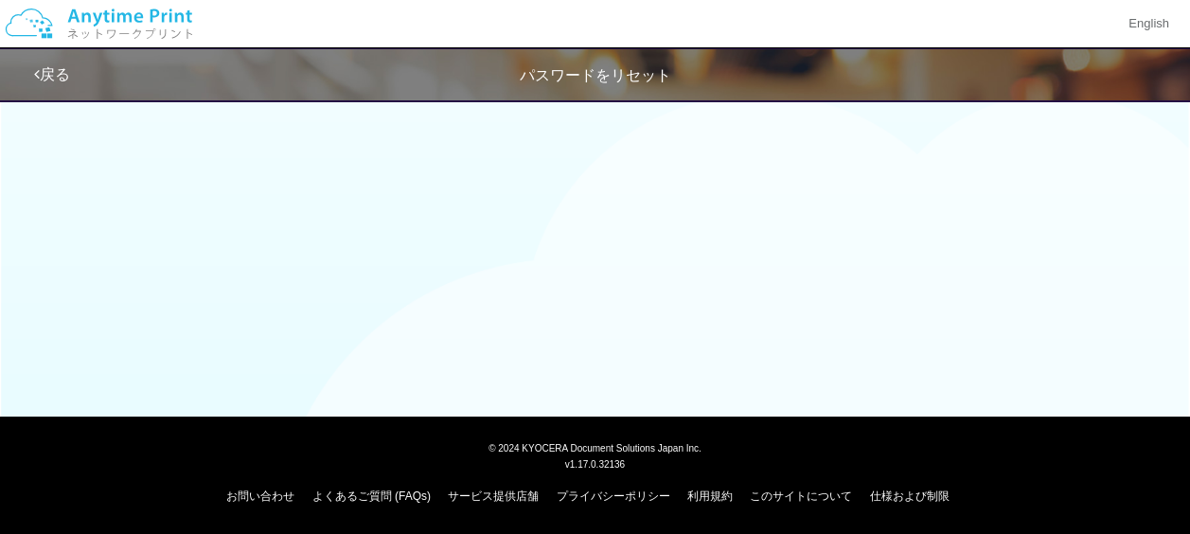
scroll to position [121, 0]
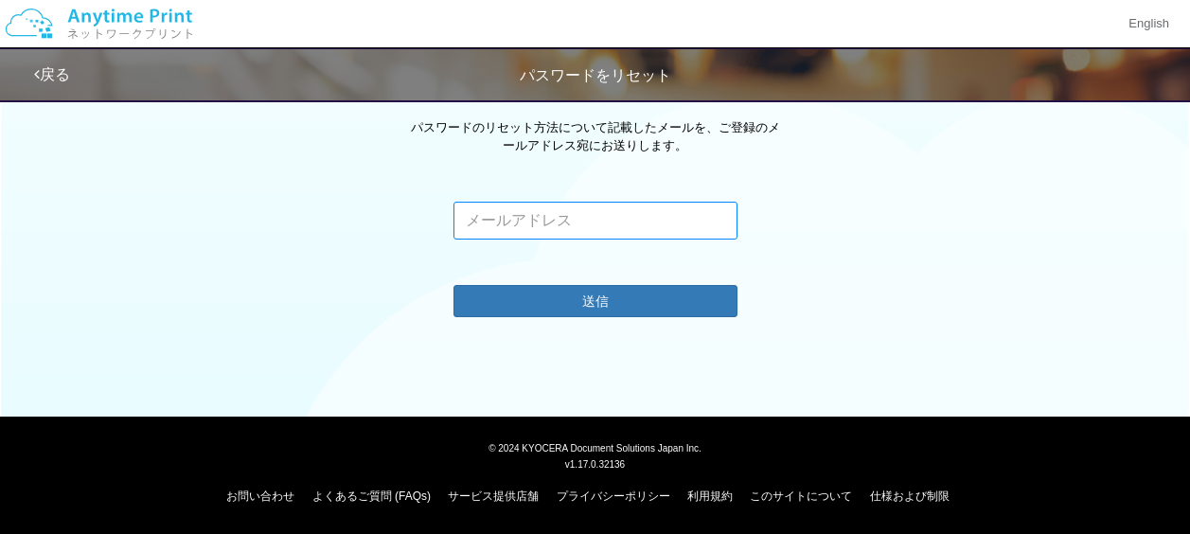
click at [619, 209] on input "email" at bounding box center [596, 221] width 284 height 38
type input "[EMAIL_ADDRESS][DOMAIN_NAME]"
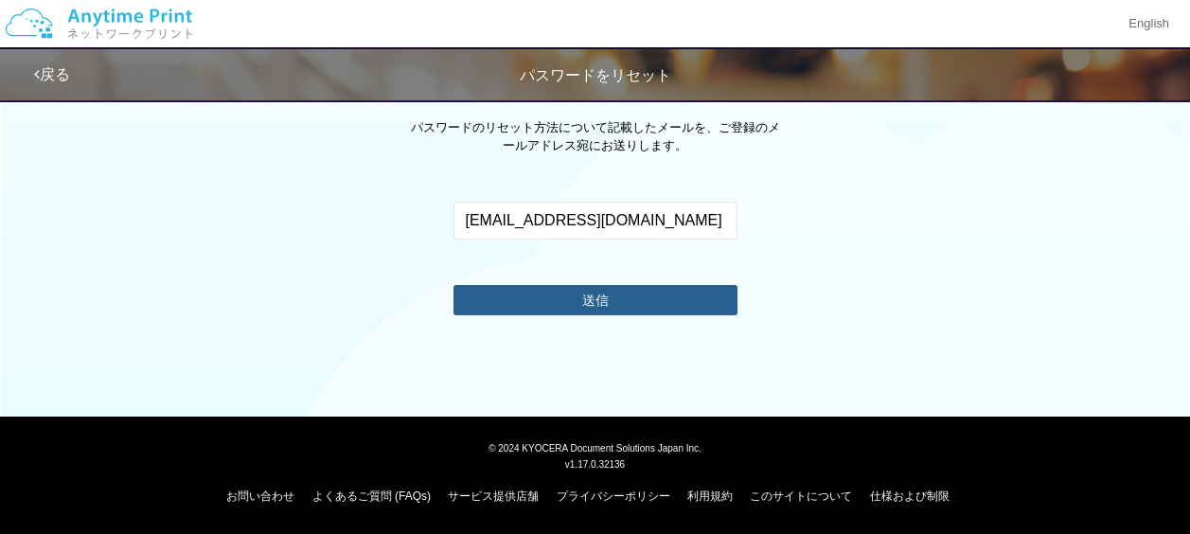
click at [567, 301] on button "送信" at bounding box center [596, 300] width 284 height 30
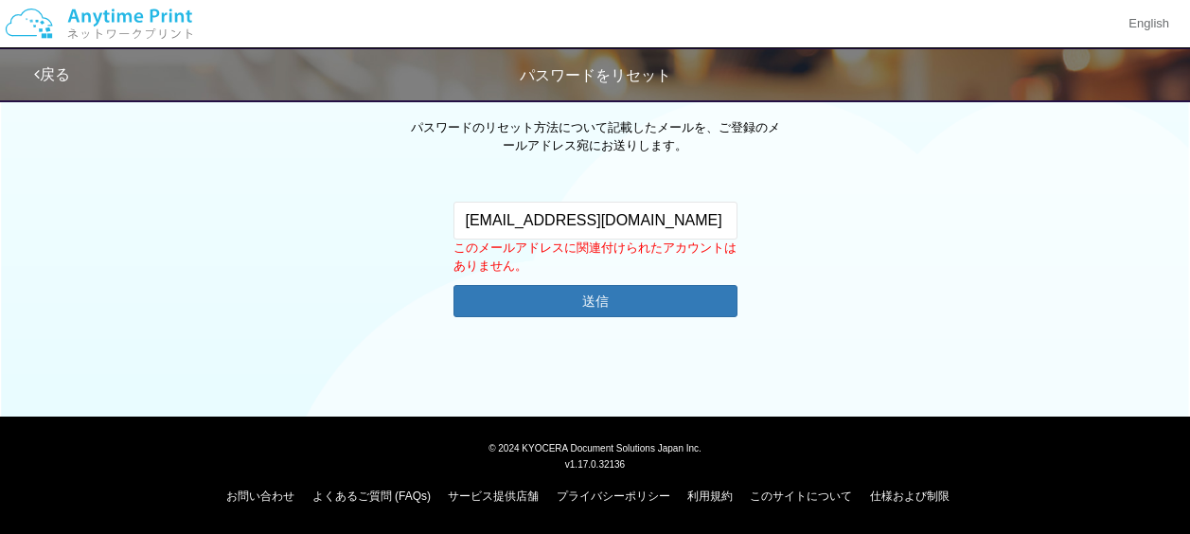
click at [603, 83] on span "パスワードをリセット" at bounding box center [596, 75] width 152 height 16
click at [53, 68] on link "戻る" at bounding box center [52, 74] width 36 height 16
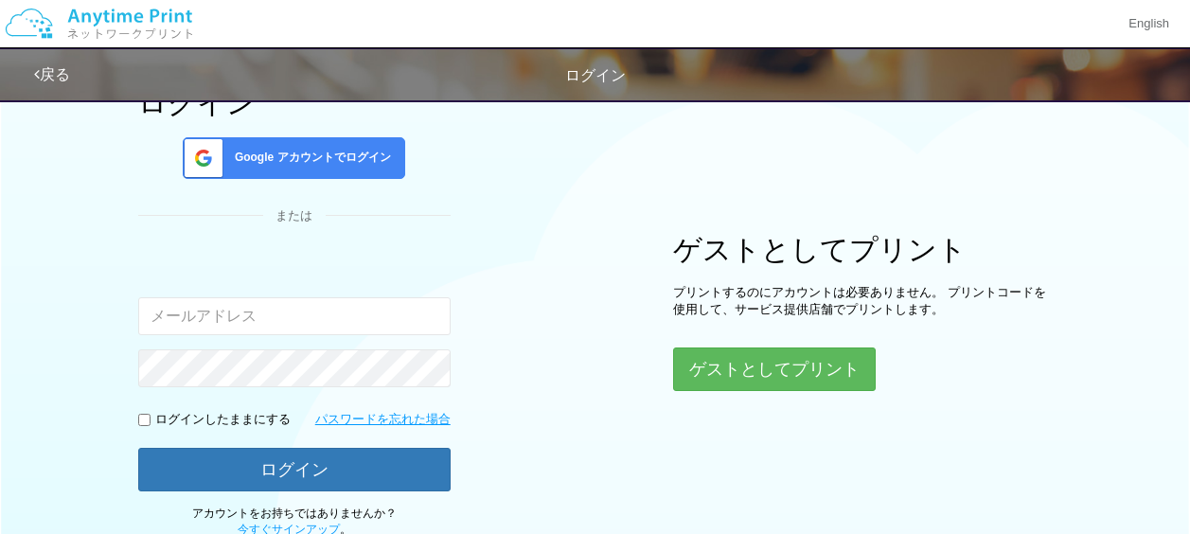
scroll to position [208, 0]
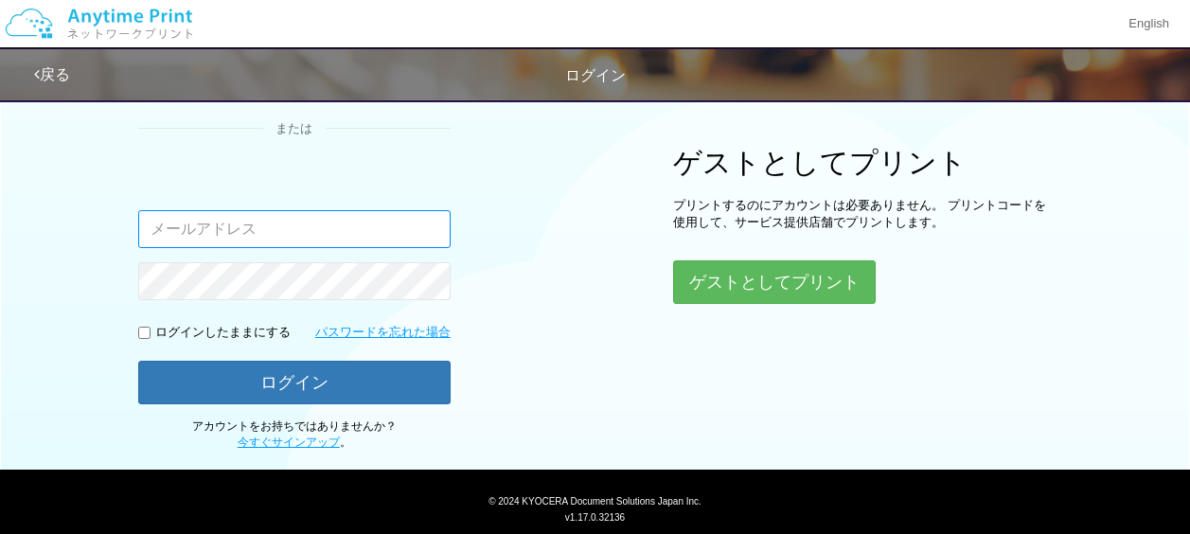
type input "[EMAIL_ADDRESS][DOMAIN_NAME]"
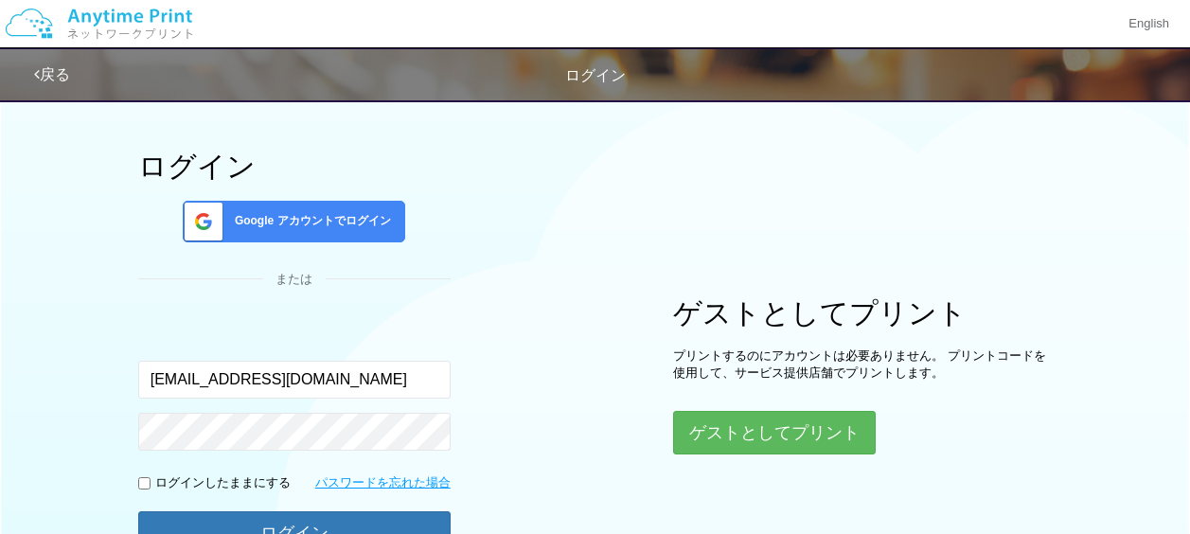
scroll to position [0, 0]
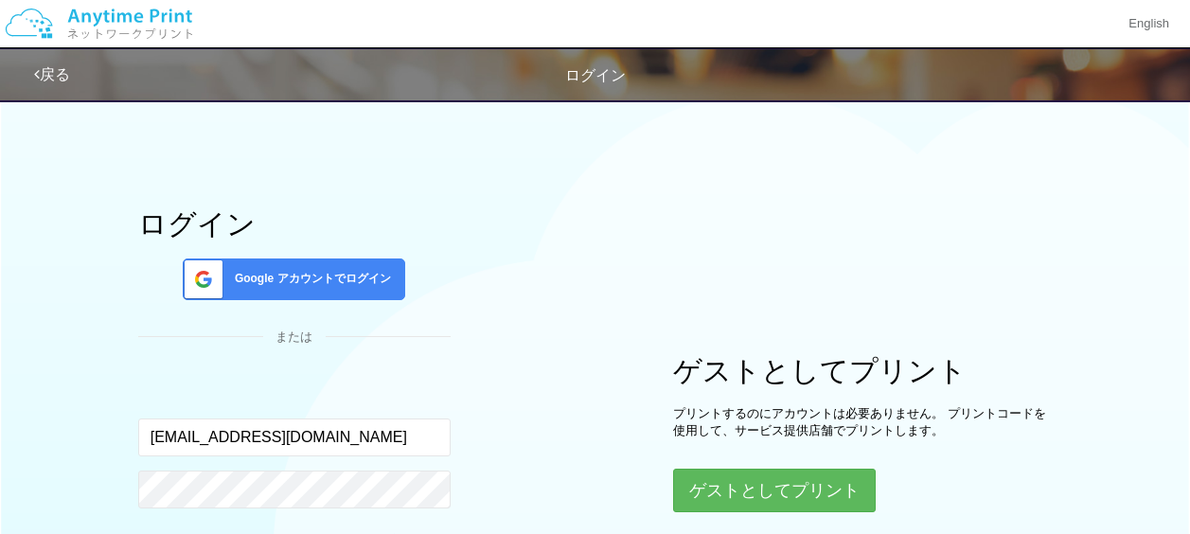
click at [267, 273] on span "Google アカウントでログイン" at bounding box center [309, 279] width 164 height 16
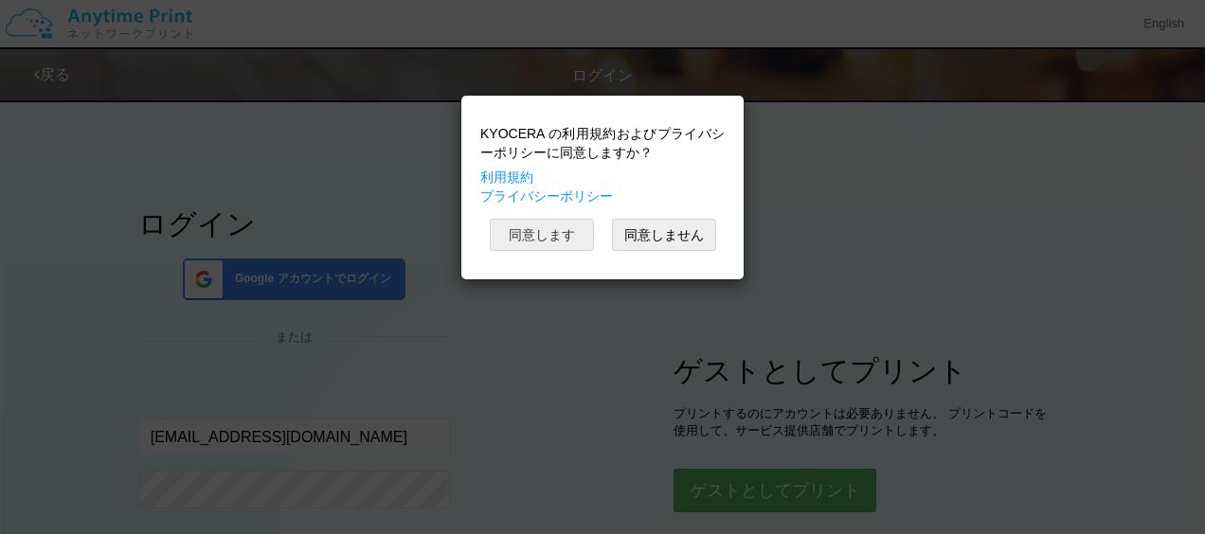
click at [534, 235] on button "同意します" at bounding box center [542, 235] width 104 height 32
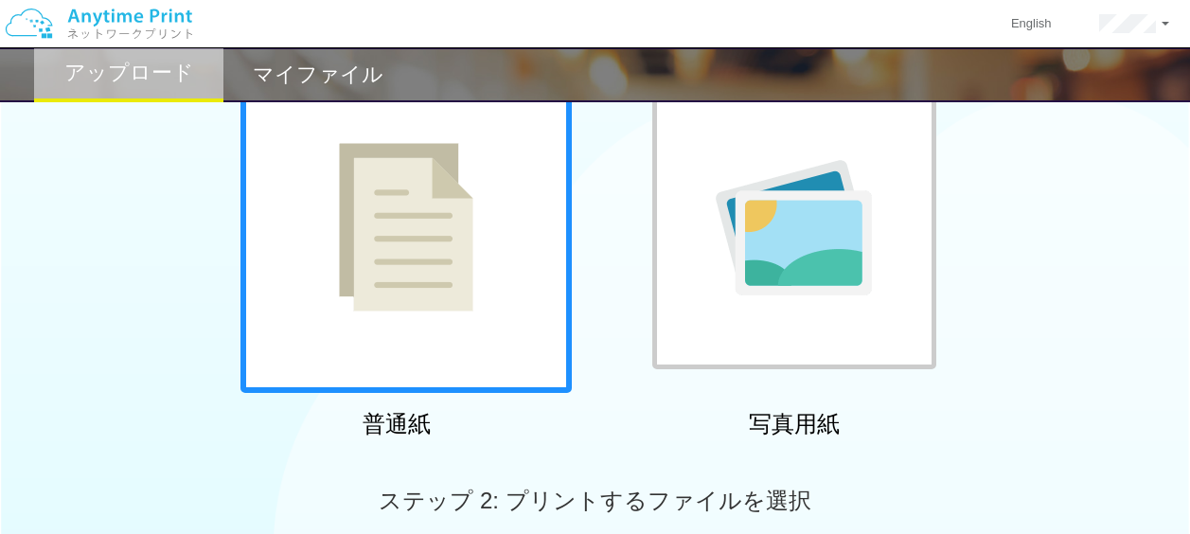
scroll to position [95, 0]
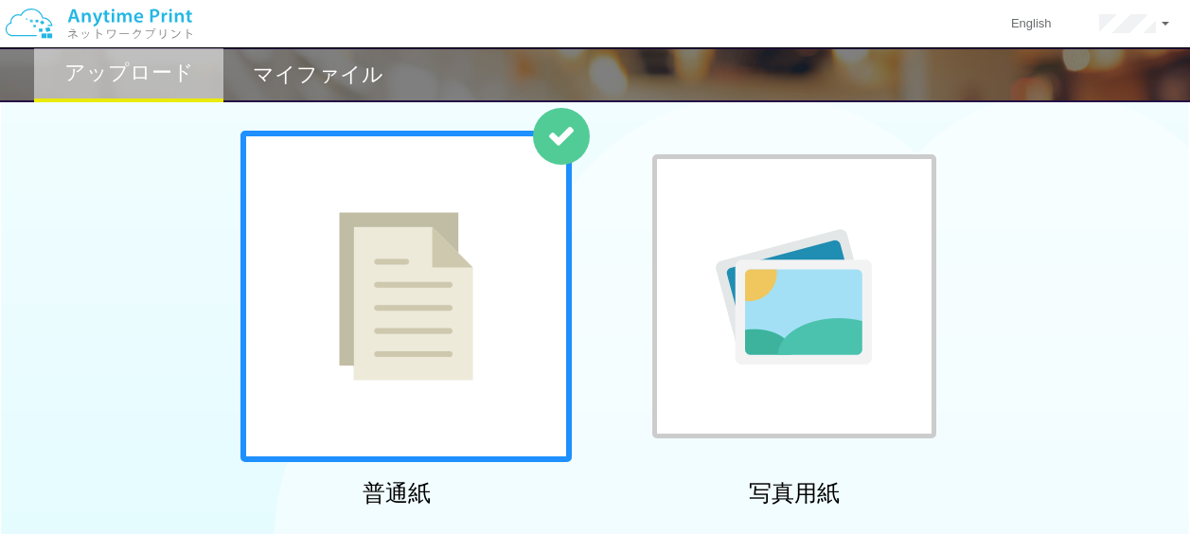
click at [435, 273] on img at bounding box center [406, 296] width 134 height 169
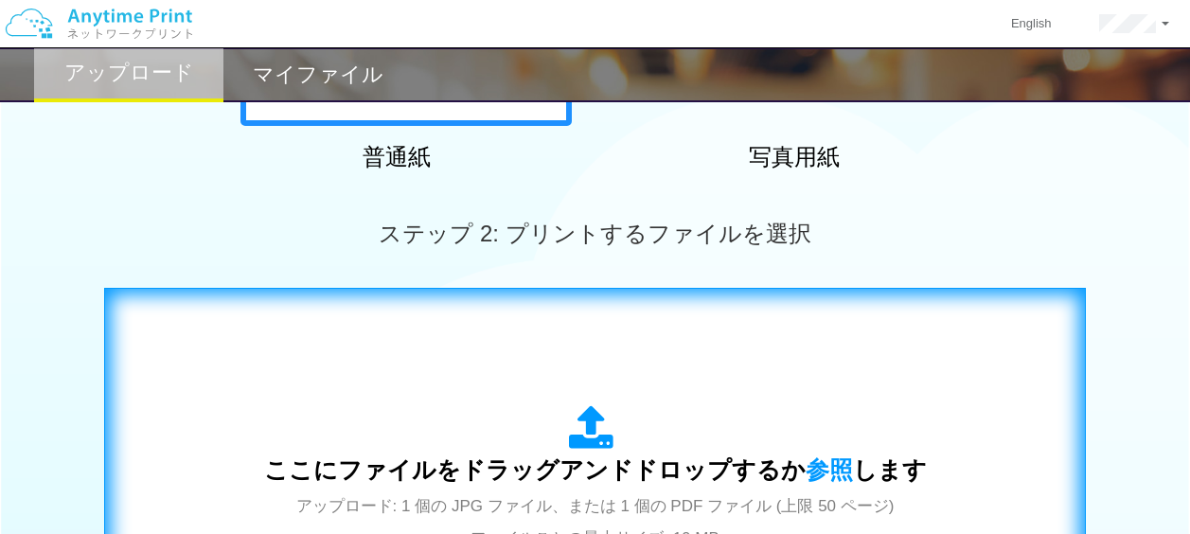
scroll to position [473, 0]
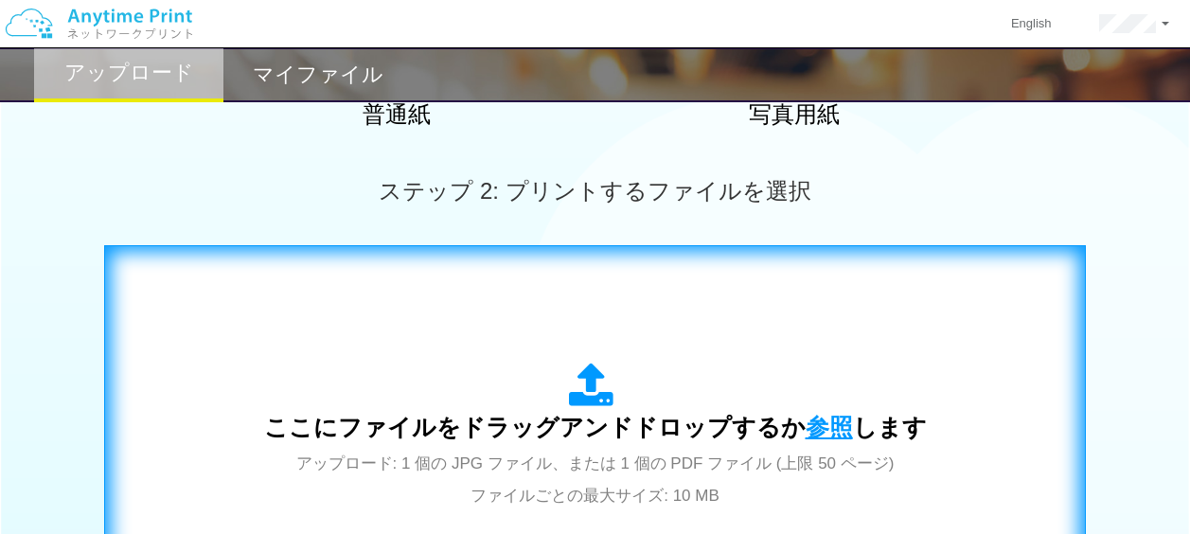
click at [806, 414] on span "参照" at bounding box center [829, 427] width 47 height 27
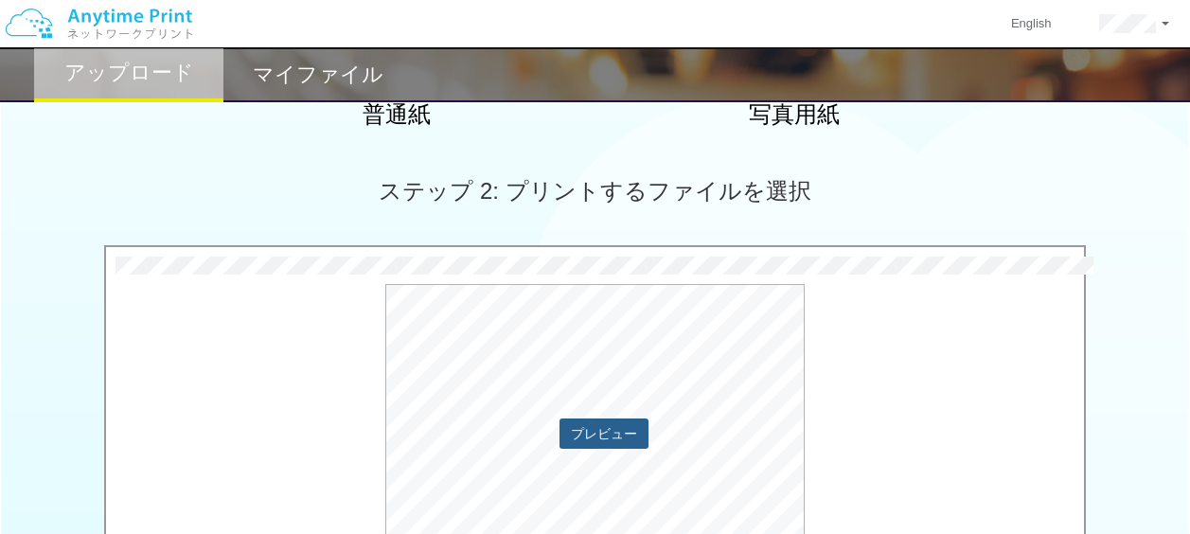
click at [604, 426] on button "プレビュー" at bounding box center [604, 434] width 89 height 30
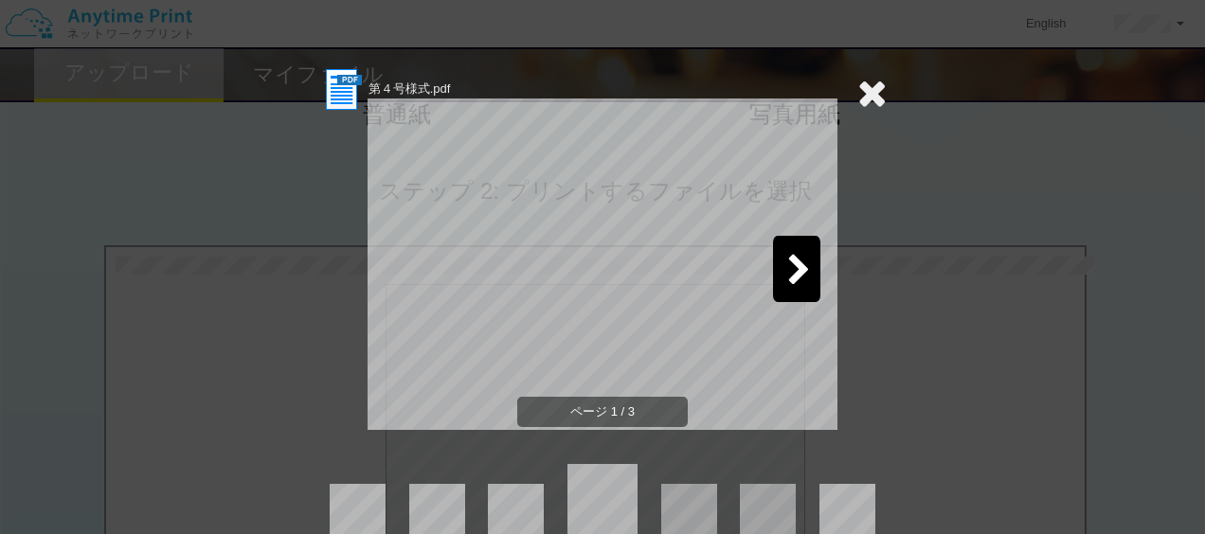
click at [788, 274] on icon at bounding box center [799, 271] width 24 height 33
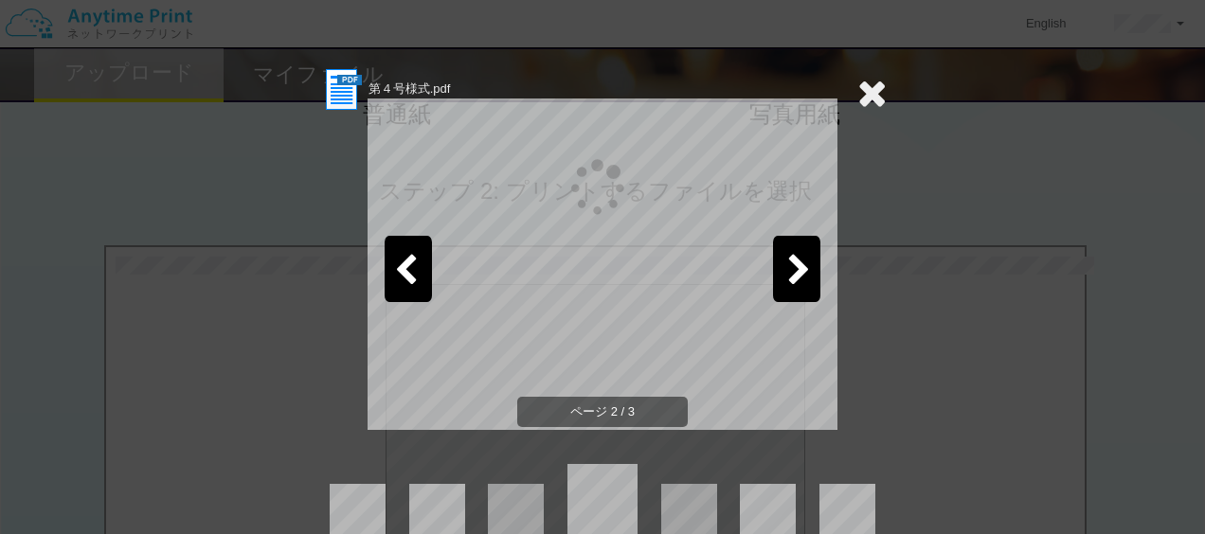
click at [788, 274] on icon at bounding box center [799, 271] width 24 height 33
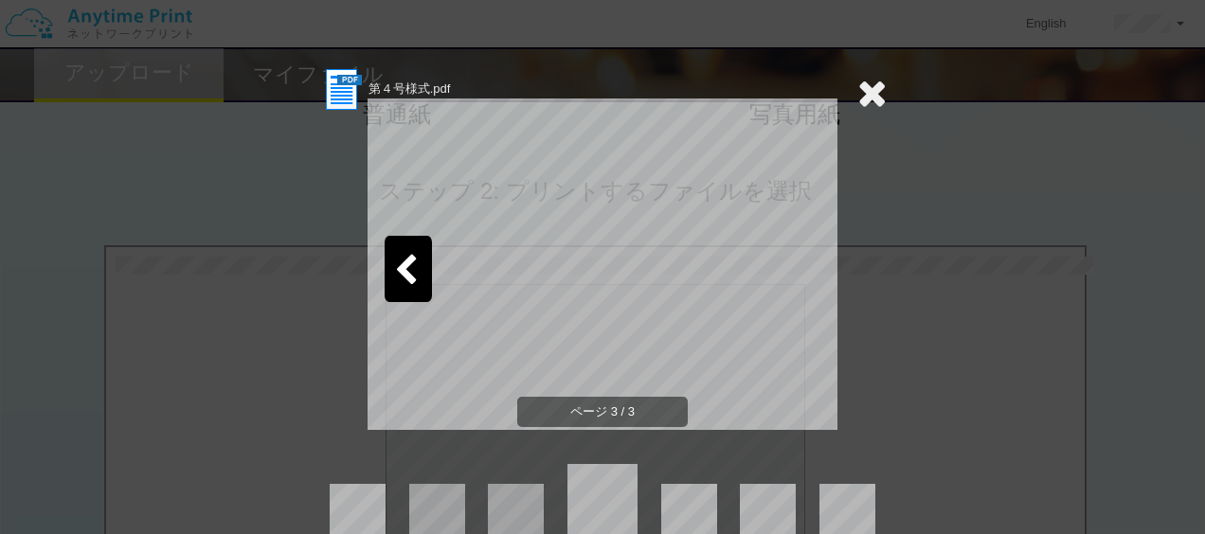
click at [872, 82] on icon at bounding box center [871, 93] width 29 height 38
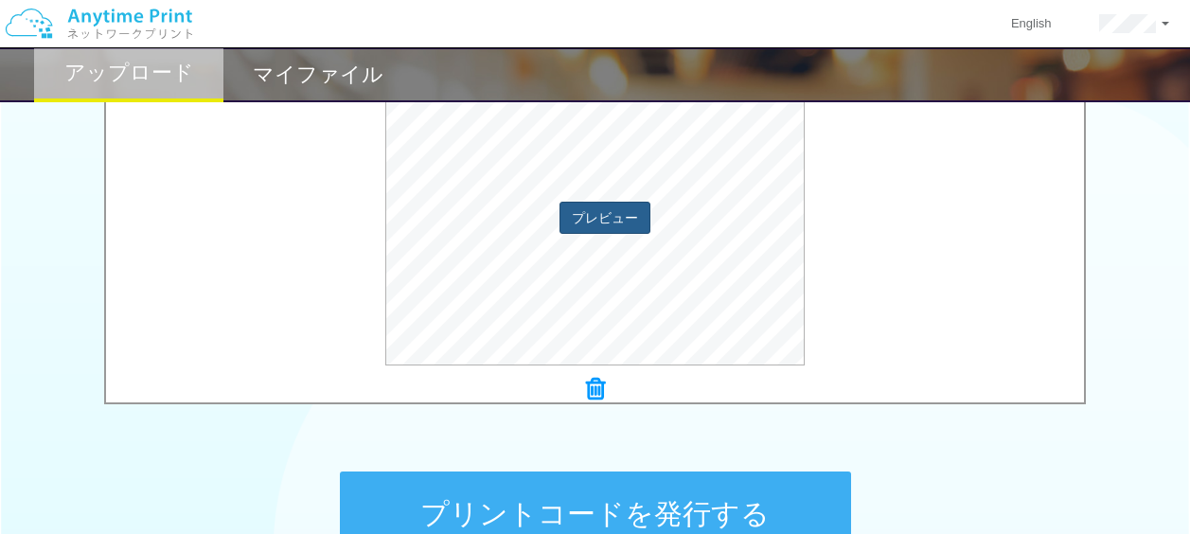
scroll to position [852, 0]
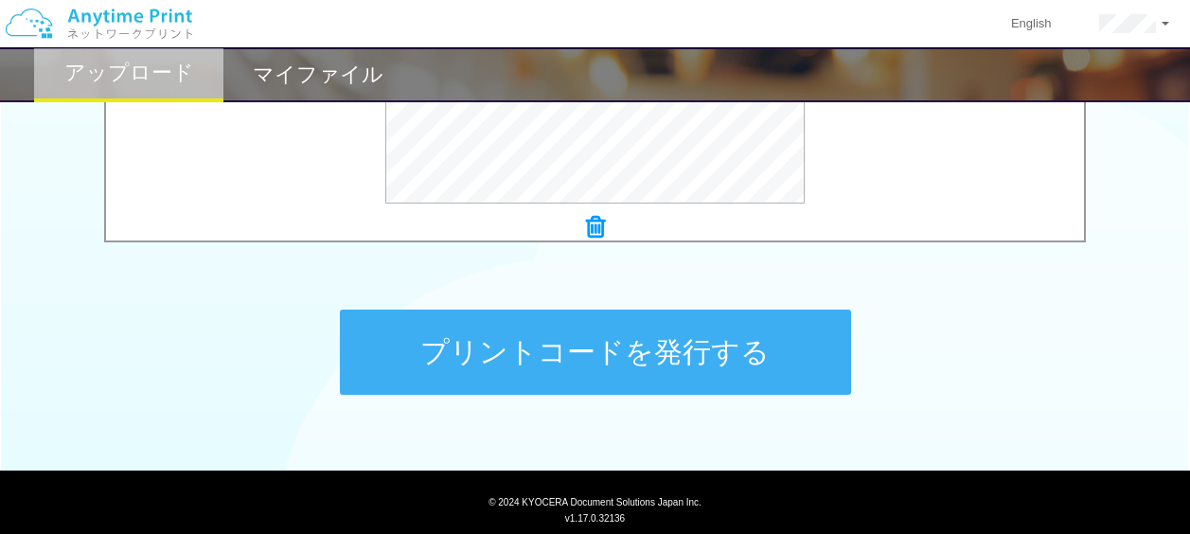
click at [629, 351] on button "プリントコードを発行する" at bounding box center [595, 352] width 511 height 85
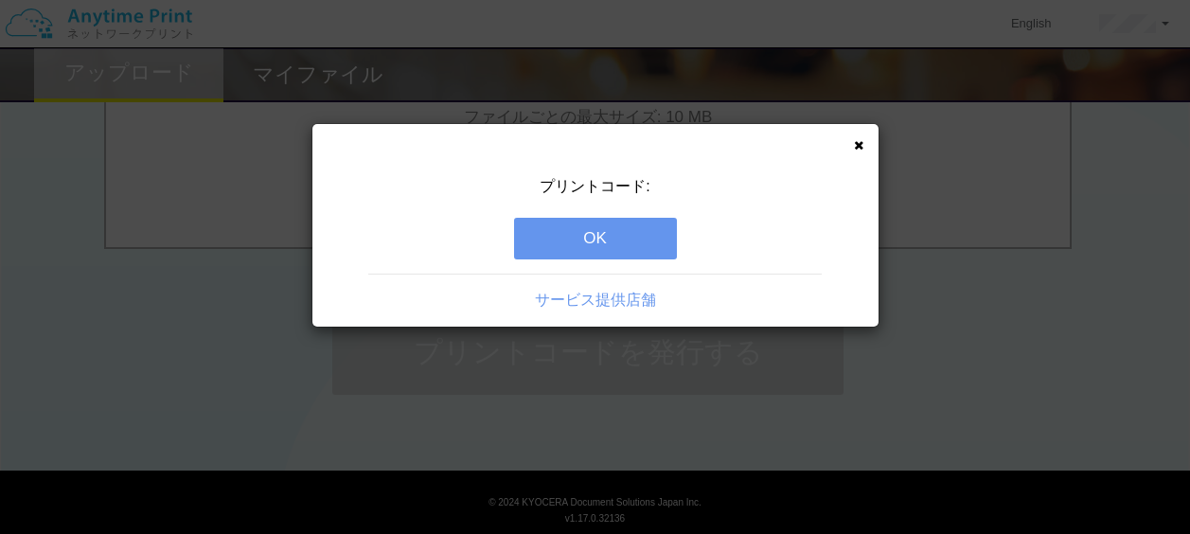
scroll to position [906, 0]
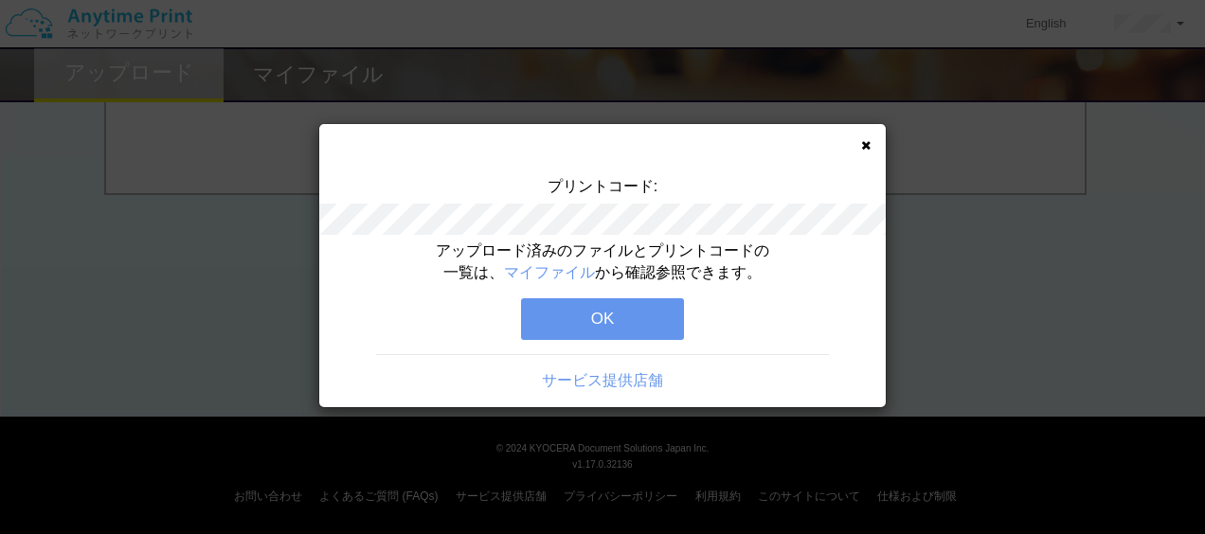
click at [607, 325] on button "OK" at bounding box center [602, 319] width 163 height 42
